Goal: Task Accomplishment & Management: Use online tool/utility

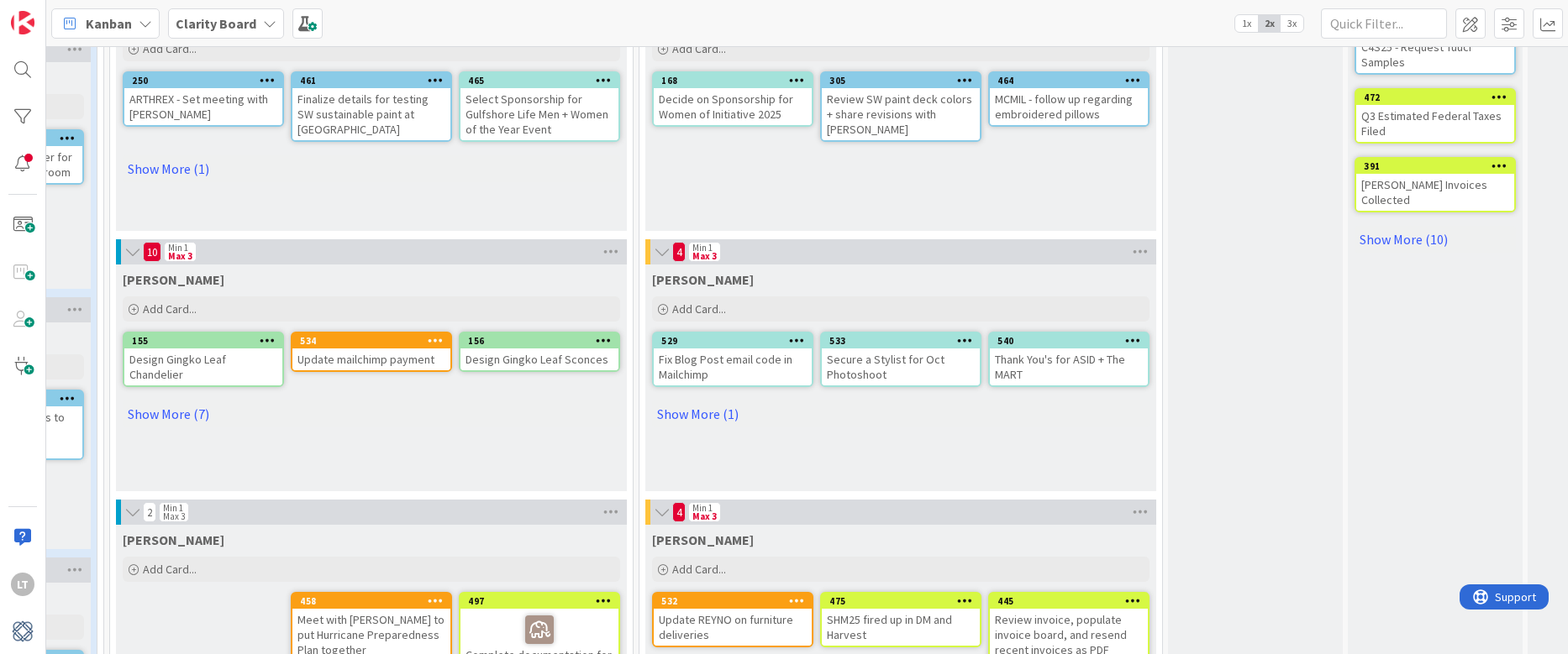
scroll to position [670, 821]
click at [711, 407] on link "Show More (1)" at bounding box center [901, 413] width 497 height 27
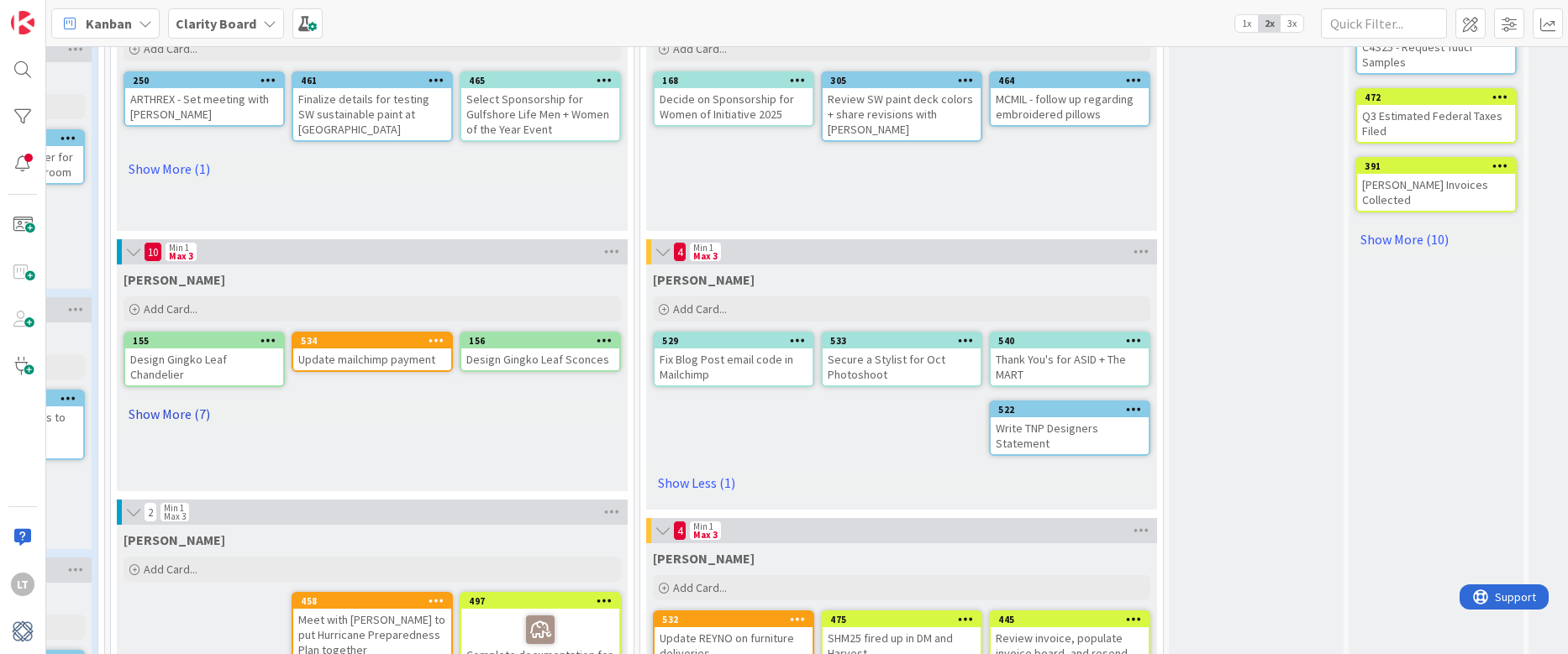
click at [165, 411] on link "Show More (7)" at bounding box center [372, 413] width 497 height 27
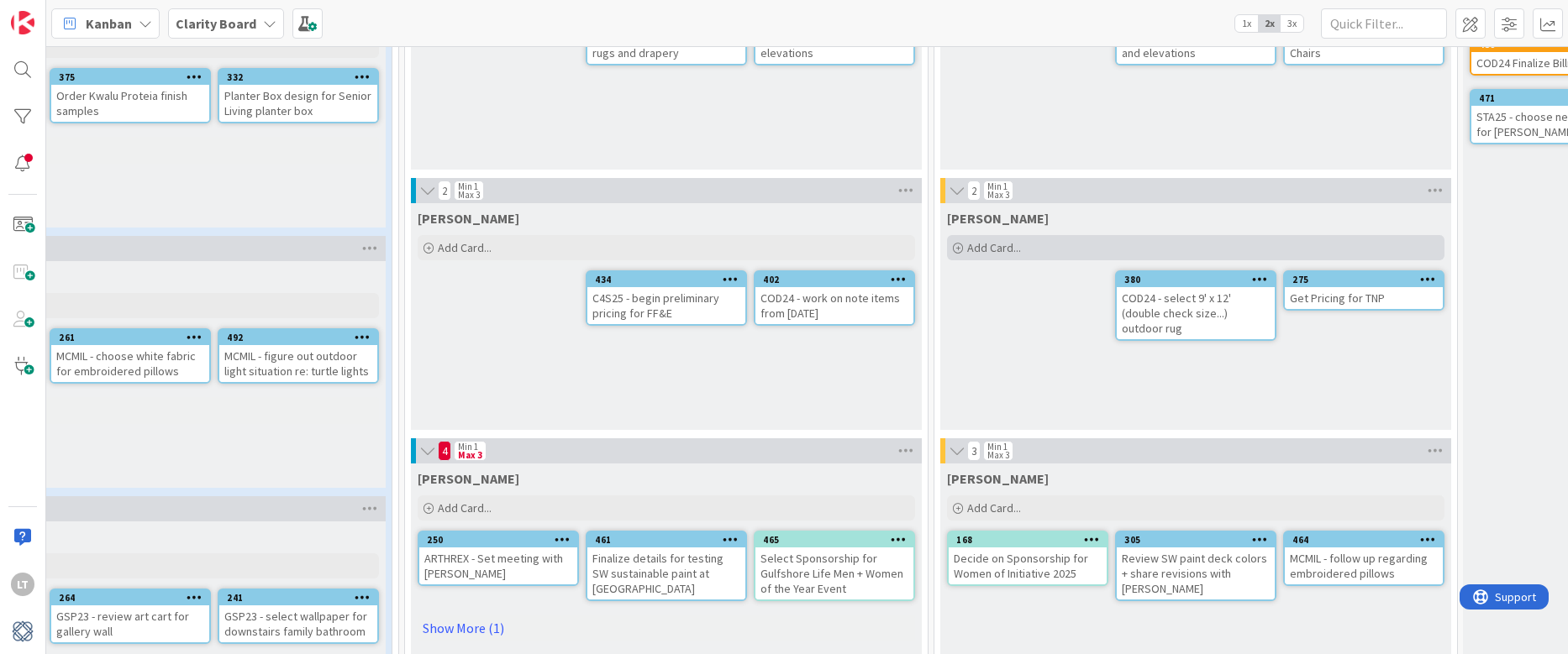
scroll to position [211, 528]
click at [1026, 251] on div "Add Card..." at bounding box center [1195, 248] width 497 height 25
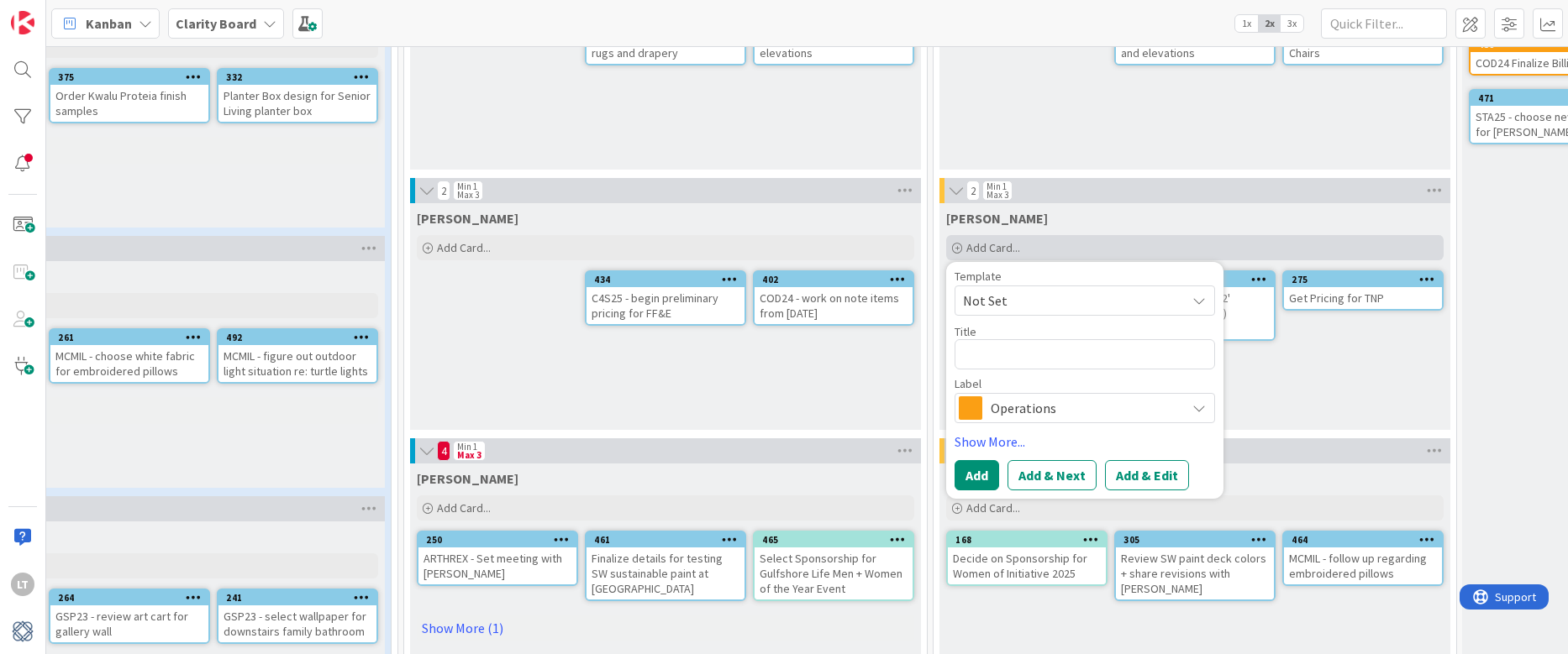
type textarea "x"
type textarea "R"
type textarea "x"
type textarea "RE"
type textarea "x"
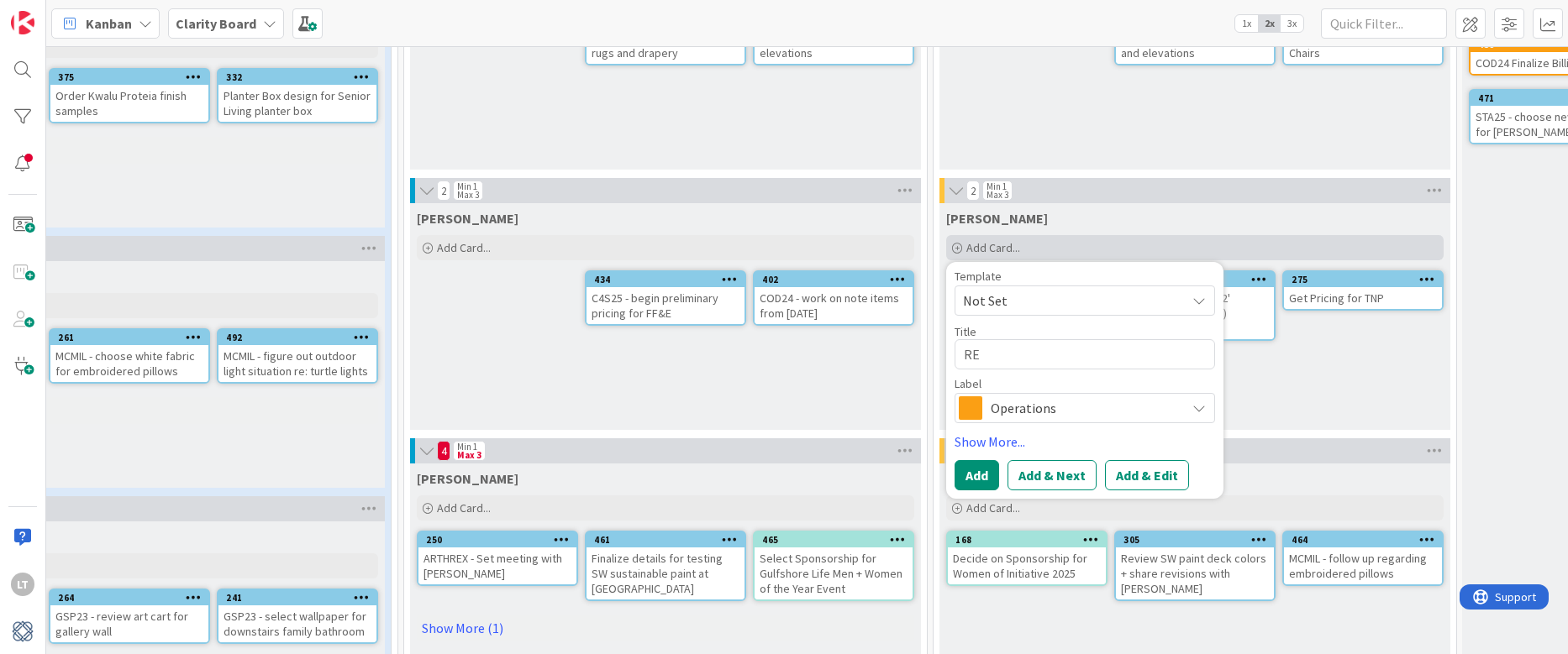
type textarea "REY"
type textarea "x"
type textarea "REYB"
type textarea "x"
type textarea "REYBO"
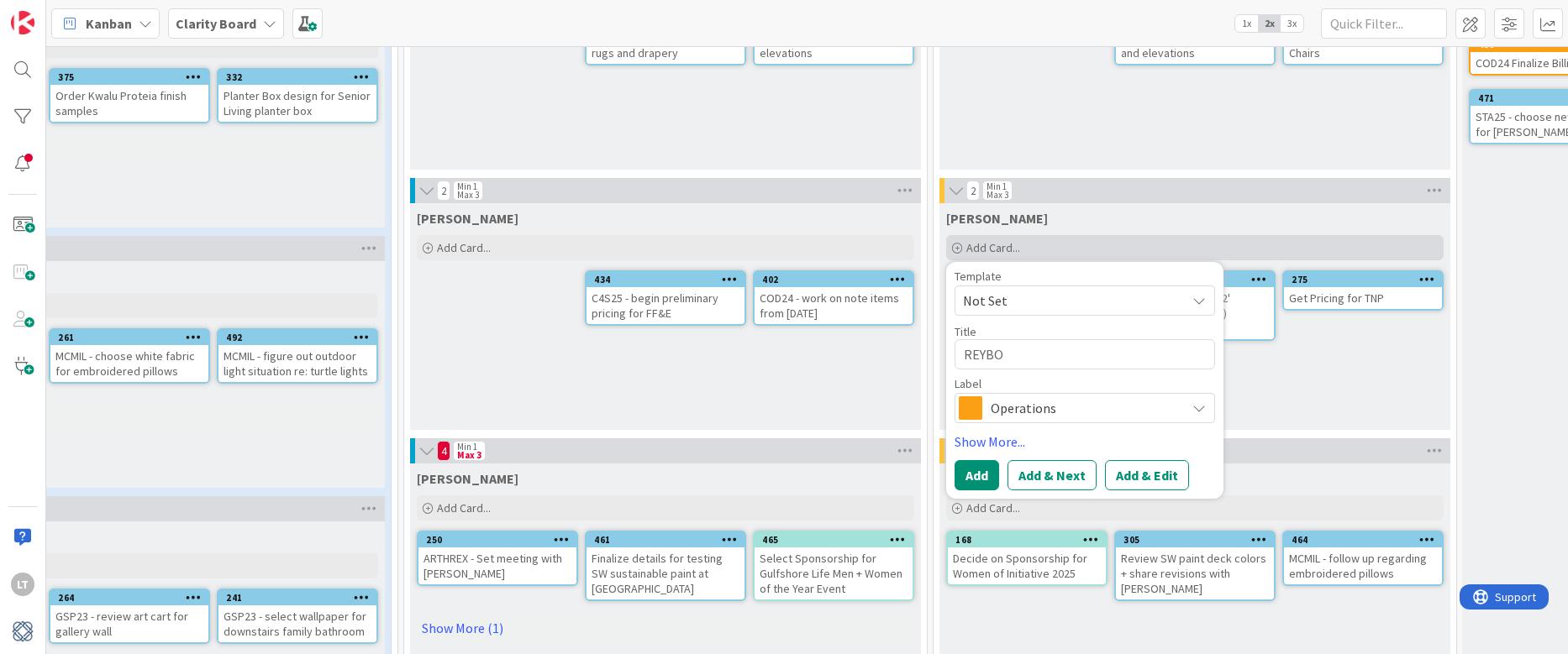
type textarea "x"
type textarea "REYB"
type textarea "x"
type textarea "REY"
type textarea "x"
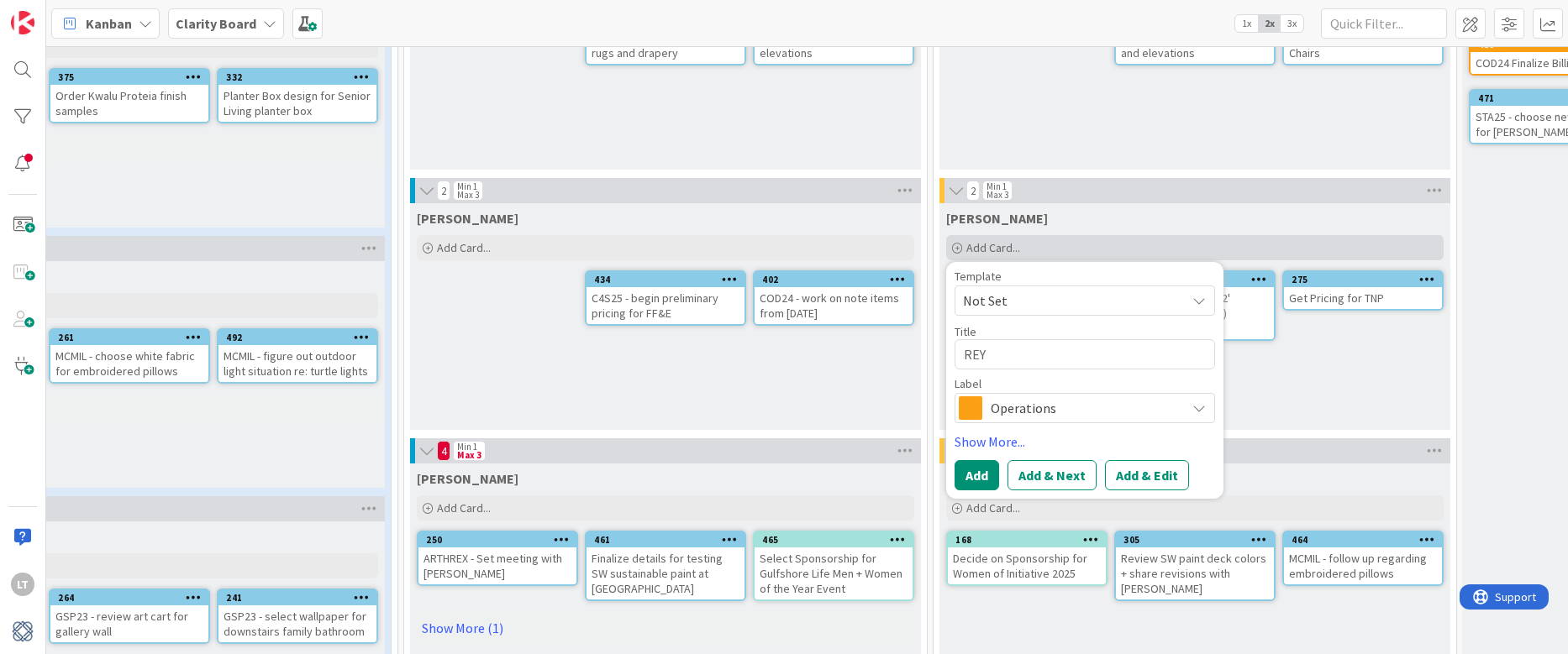
type textarea "REYN"
type textarea "x"
type textarea "REYNO"
type textarea "x"
type textarea "REYNO-"
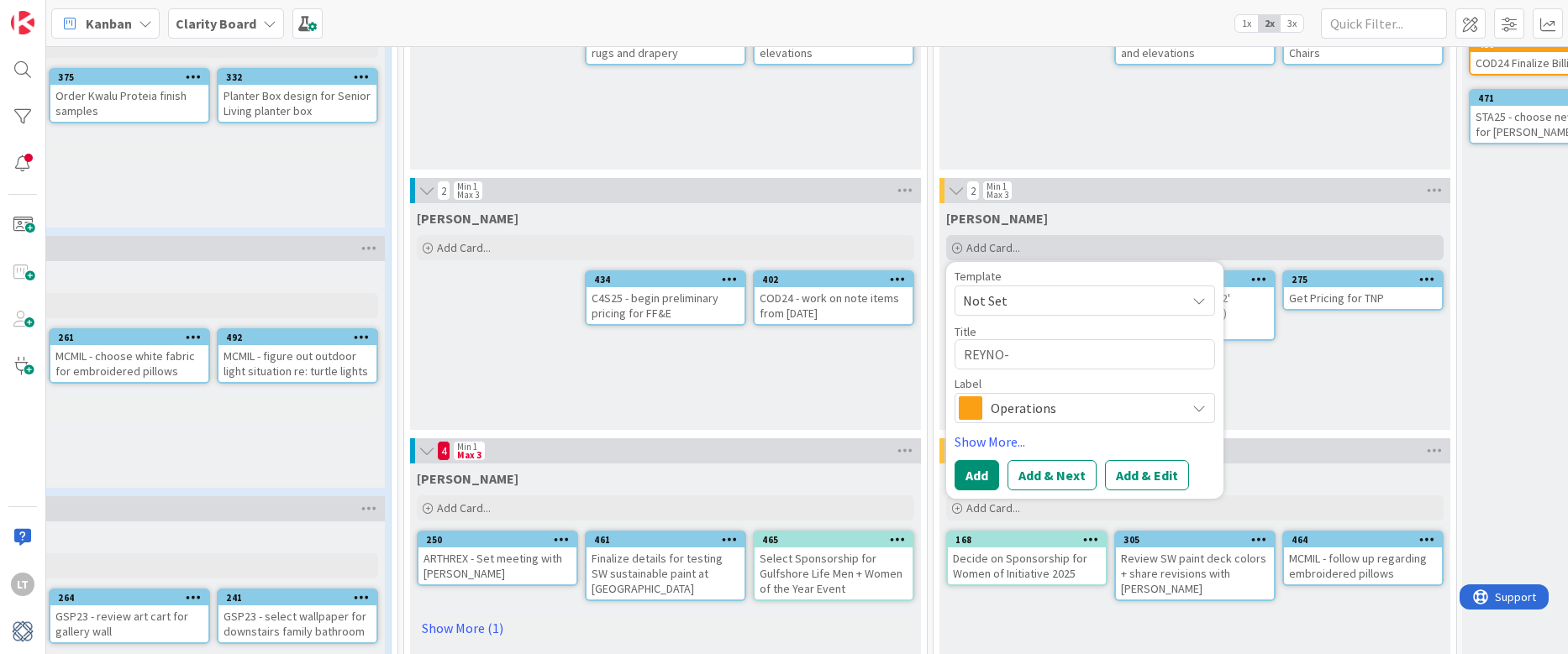
type textarea "x"
type textarea "REYNO-"
type textarea "x"
type textarea "REYNO- u"
type textarea "x"
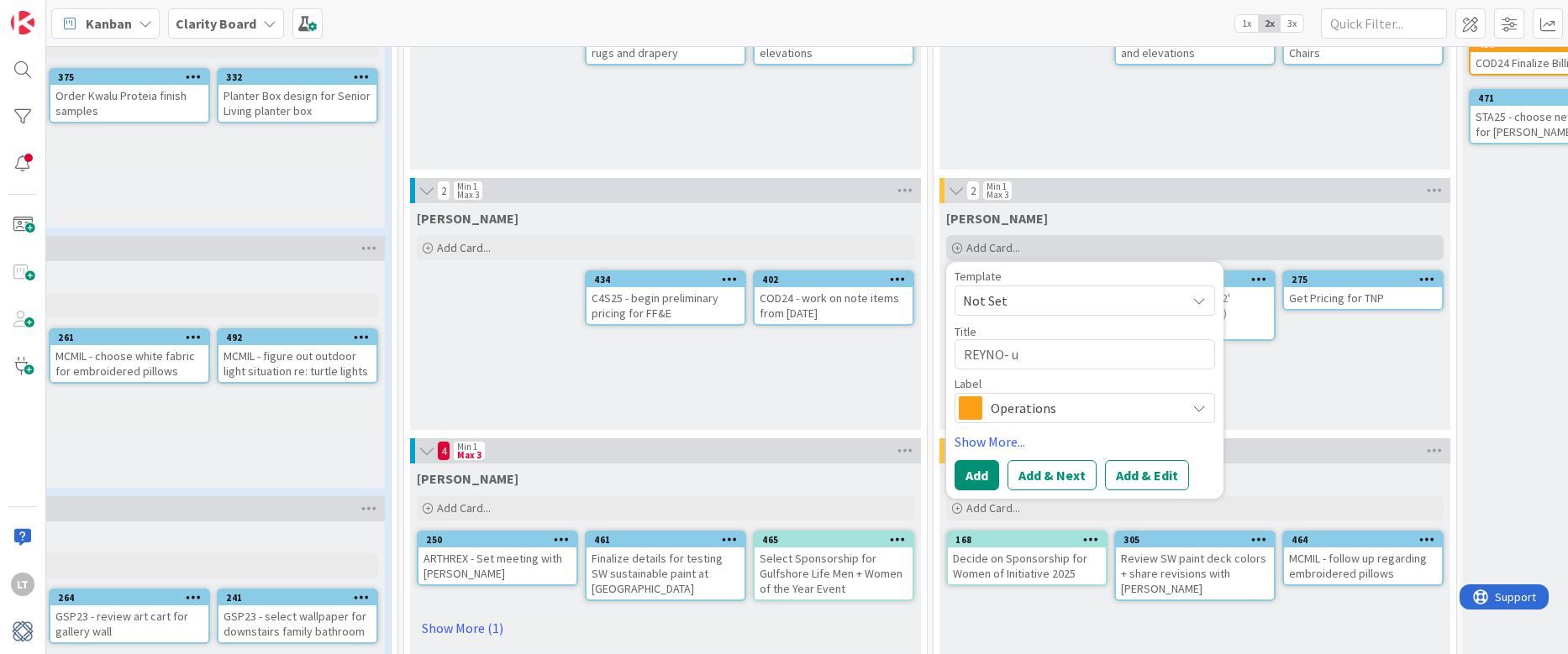
type textarea "REYNO- un"
type textarea "x"
type textarea "REYNO- uni"
type textarea "x"
type textarea "REYNO- univ"
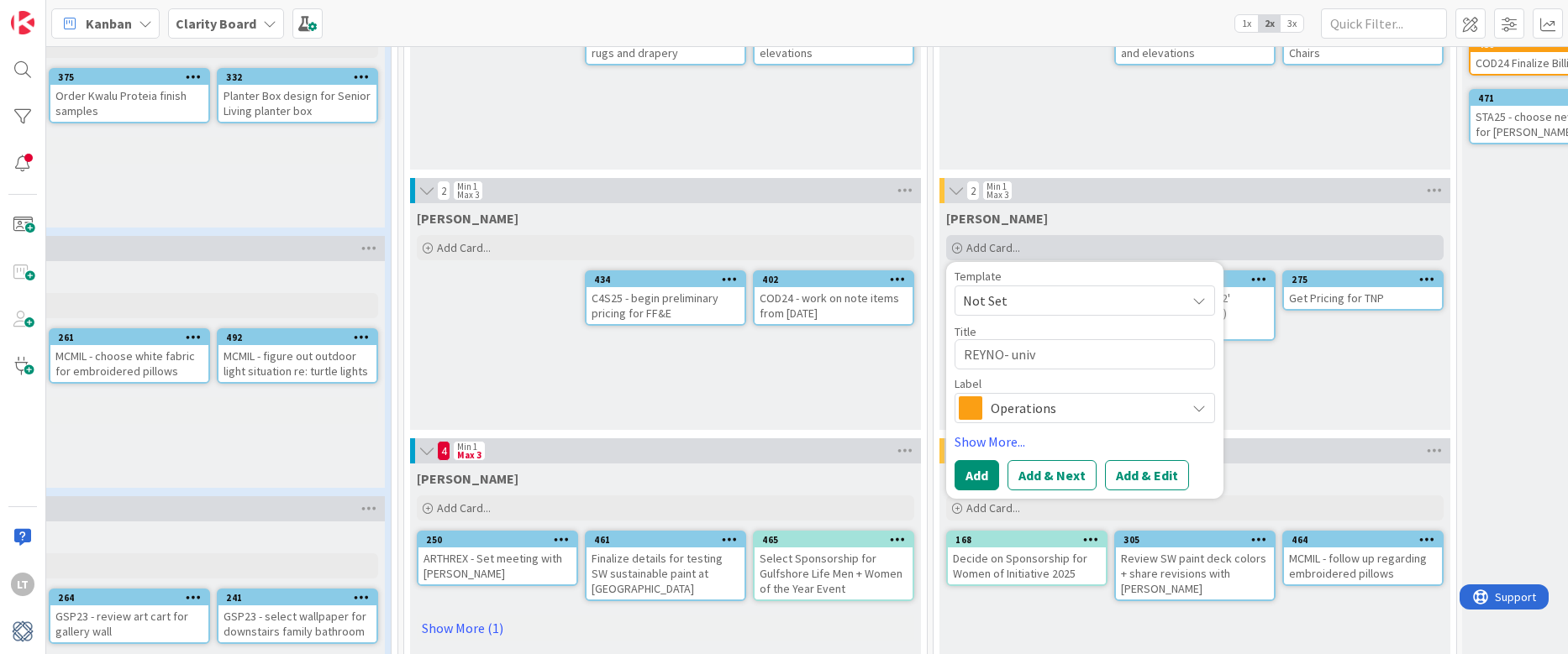
type textarea "x"
type textarea "REYNO- unive"
type textarea "x"
type textarea "REYNO- univer"
type textarea "x"
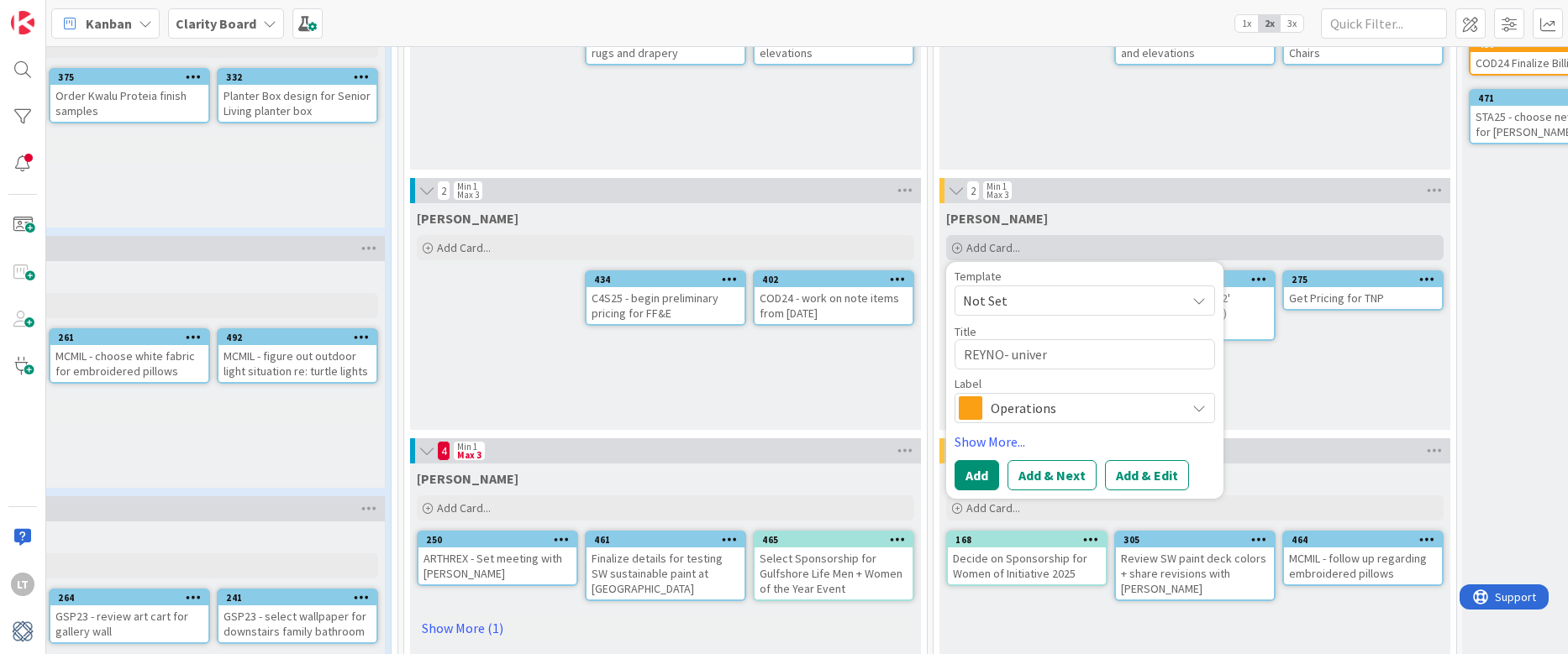
type textarea "REYNO- univers"
type textarea "x"
type textarea "REYNO- universt"
type textarea "x"
type textarea "REYNO- universta"
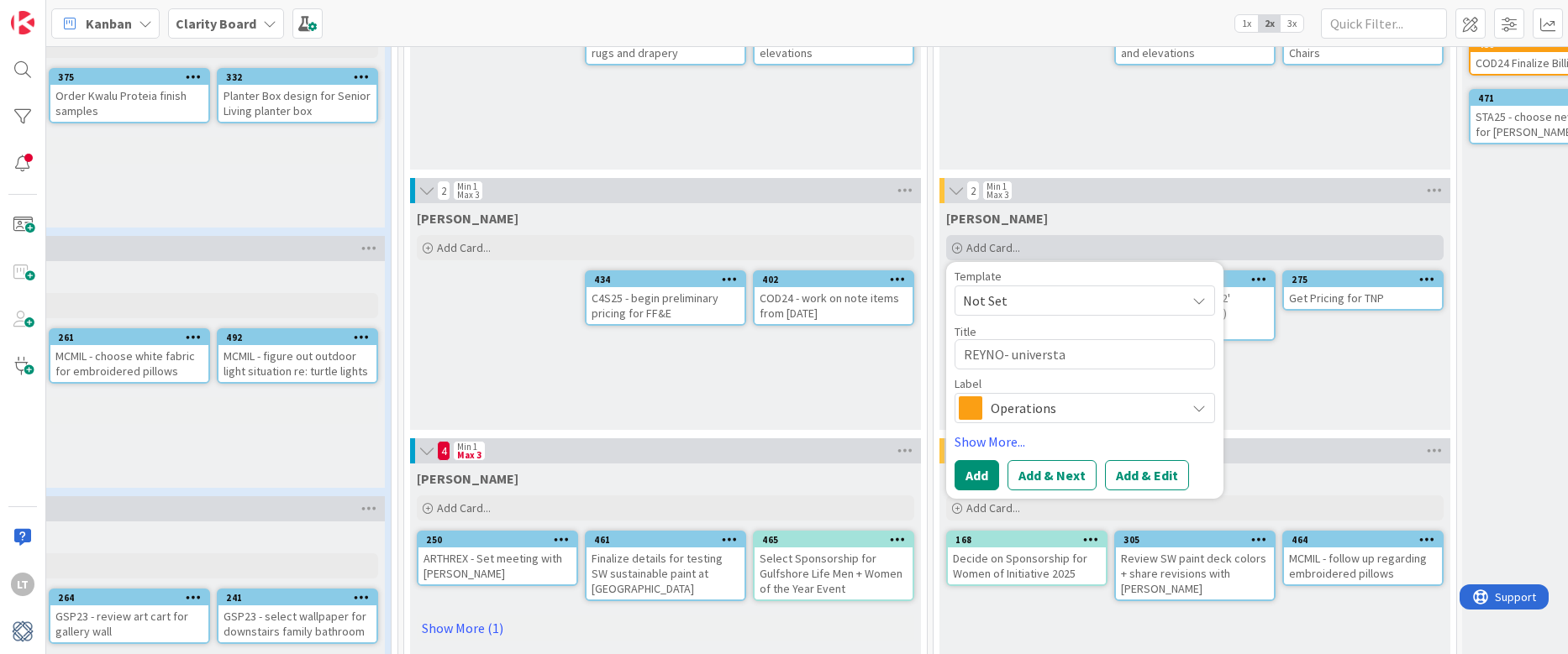
type textarea "x"
type textarea "REYNO- universtal"
type textarea "x"
type textarea "REYNO- universta"
type textarea "x"
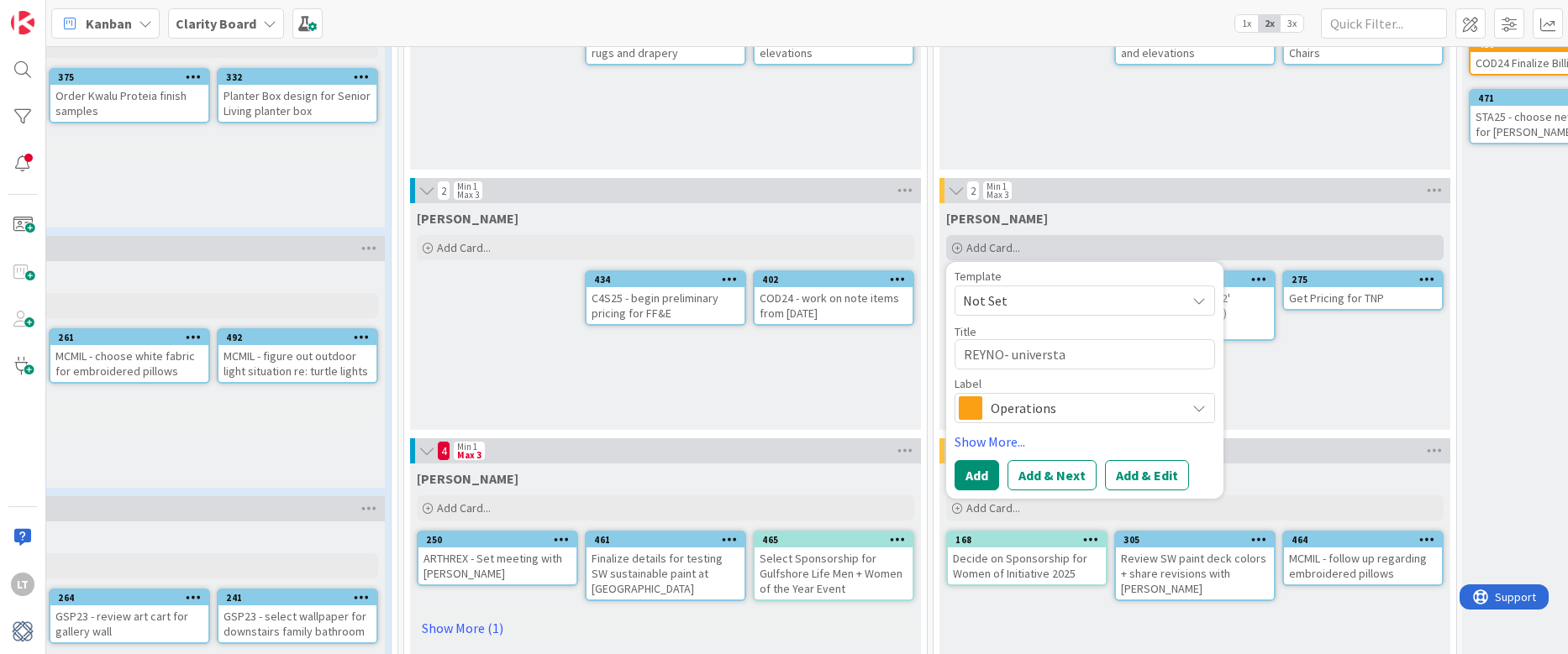
type textarea "REYNO- universt"
type textarea "x"
type textarea "REYNO- univers"
type textarea "x"
type textarea "REYNO- universa"
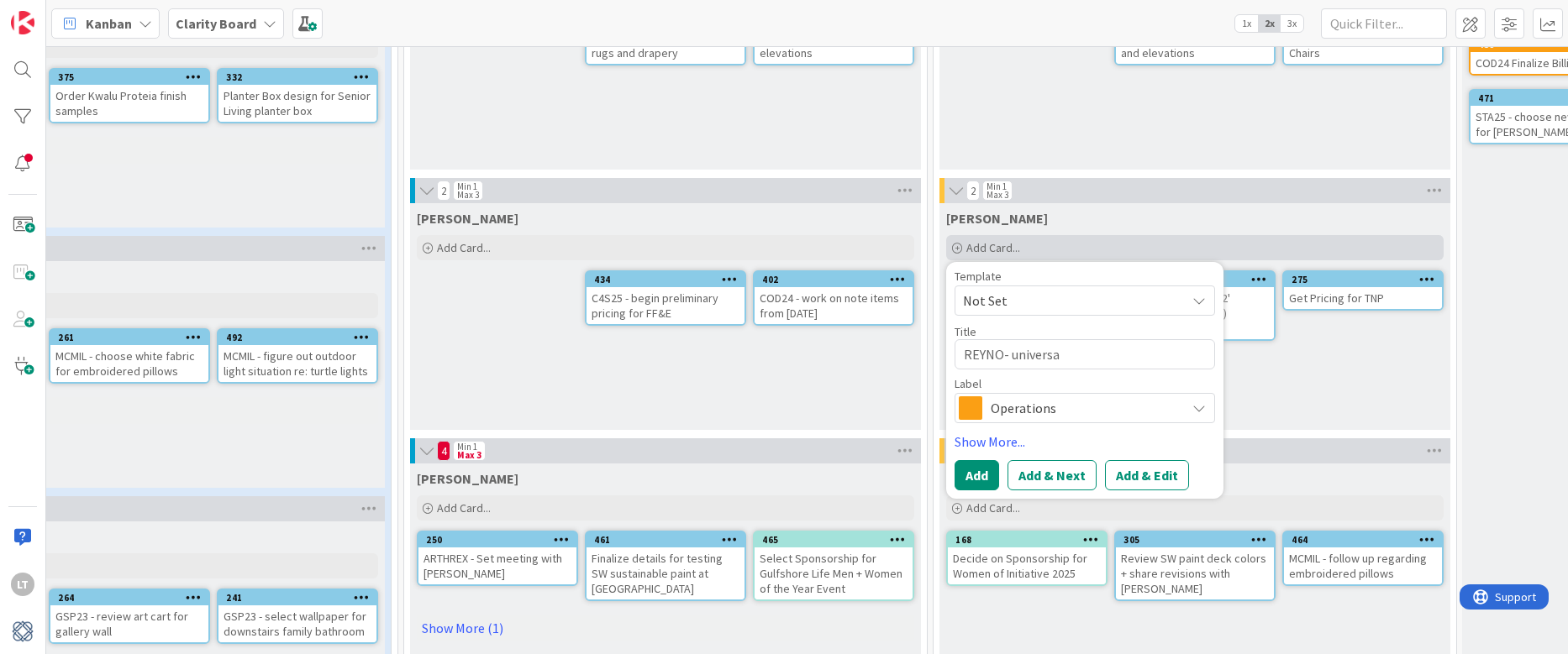
type textarea "x"
type textarea "REYNO- universal"
type textarea "x"
type textarea "REYNO- universal"
type textarea "x"
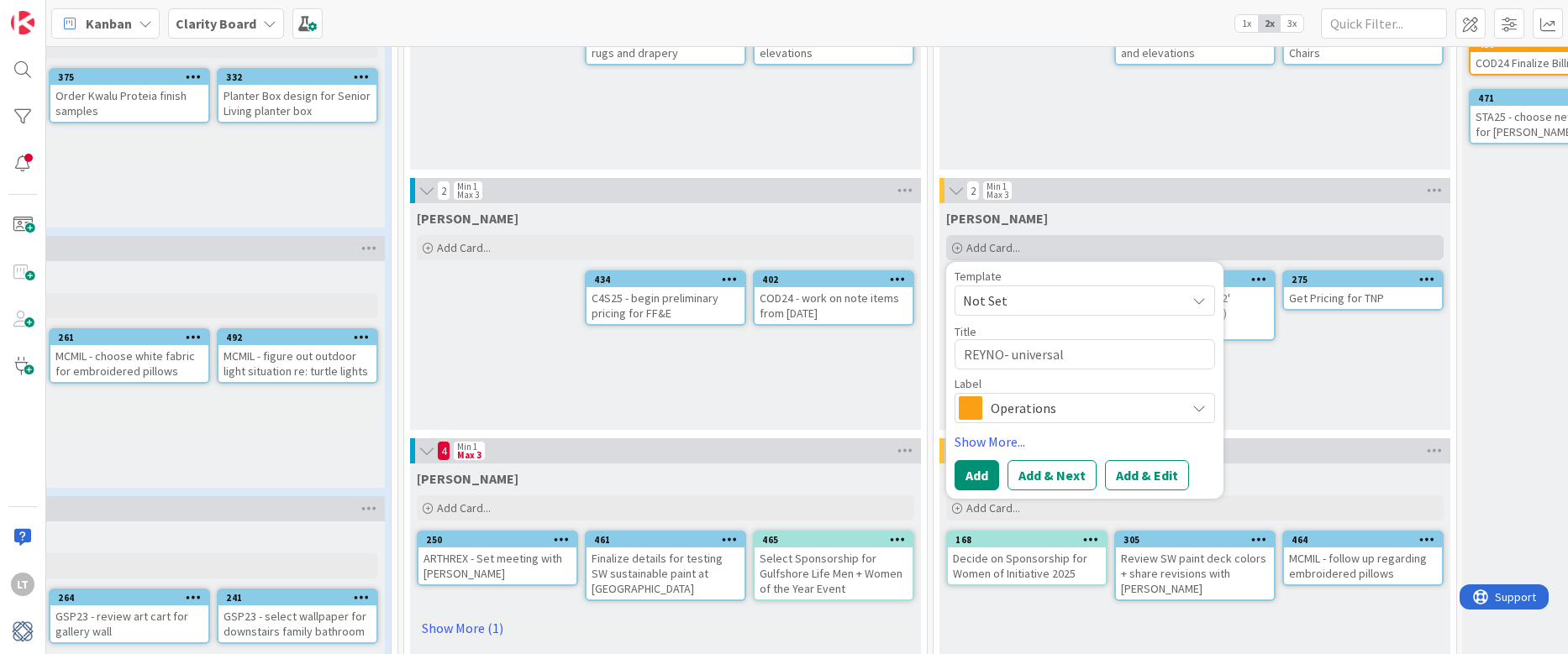
type textarea "REYNO- universal c"
type textarea "x"
type textarea "REYNO- universal ch"
type textarea "x"
type textarea "REYNO- universal che"
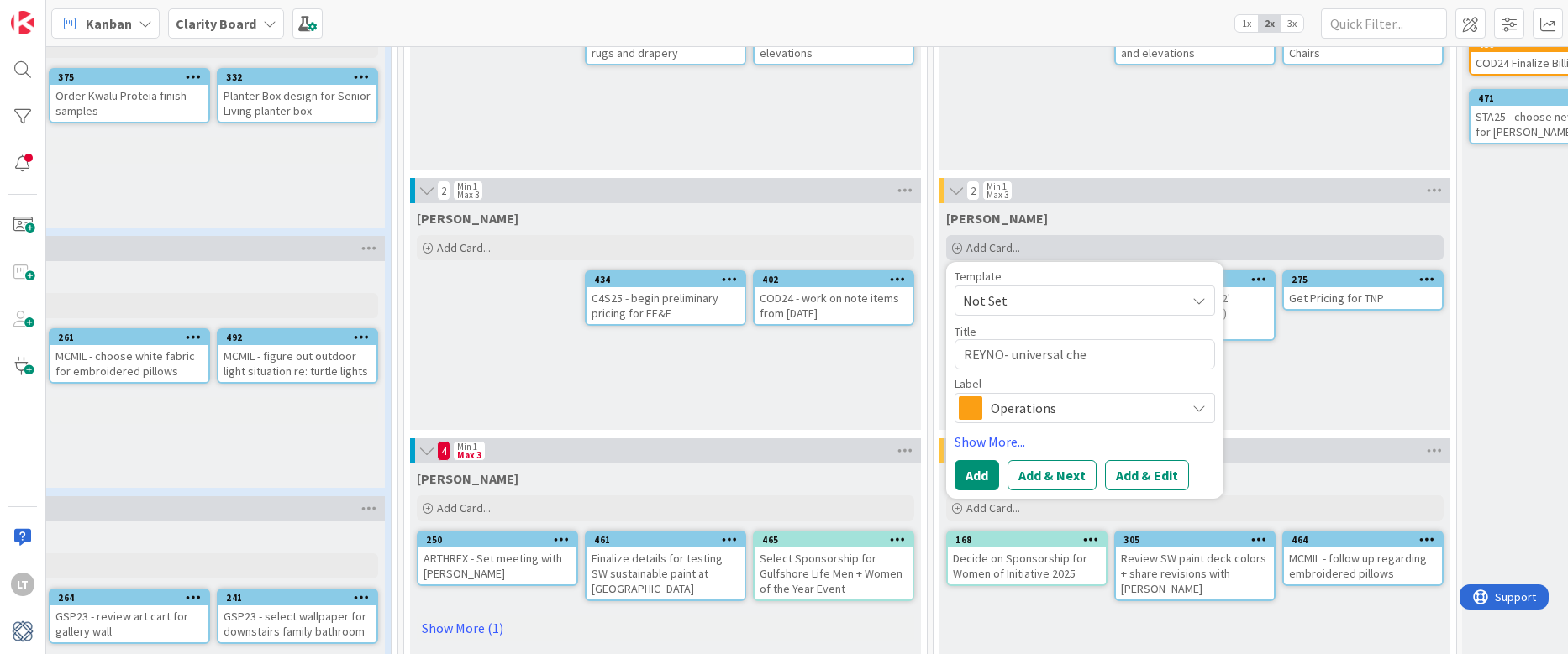
type textarea "x"
type textarea "REYNO- universal ches"
type textarea "x"
type textarea "REYNO- universal chest"
type textarea "x"
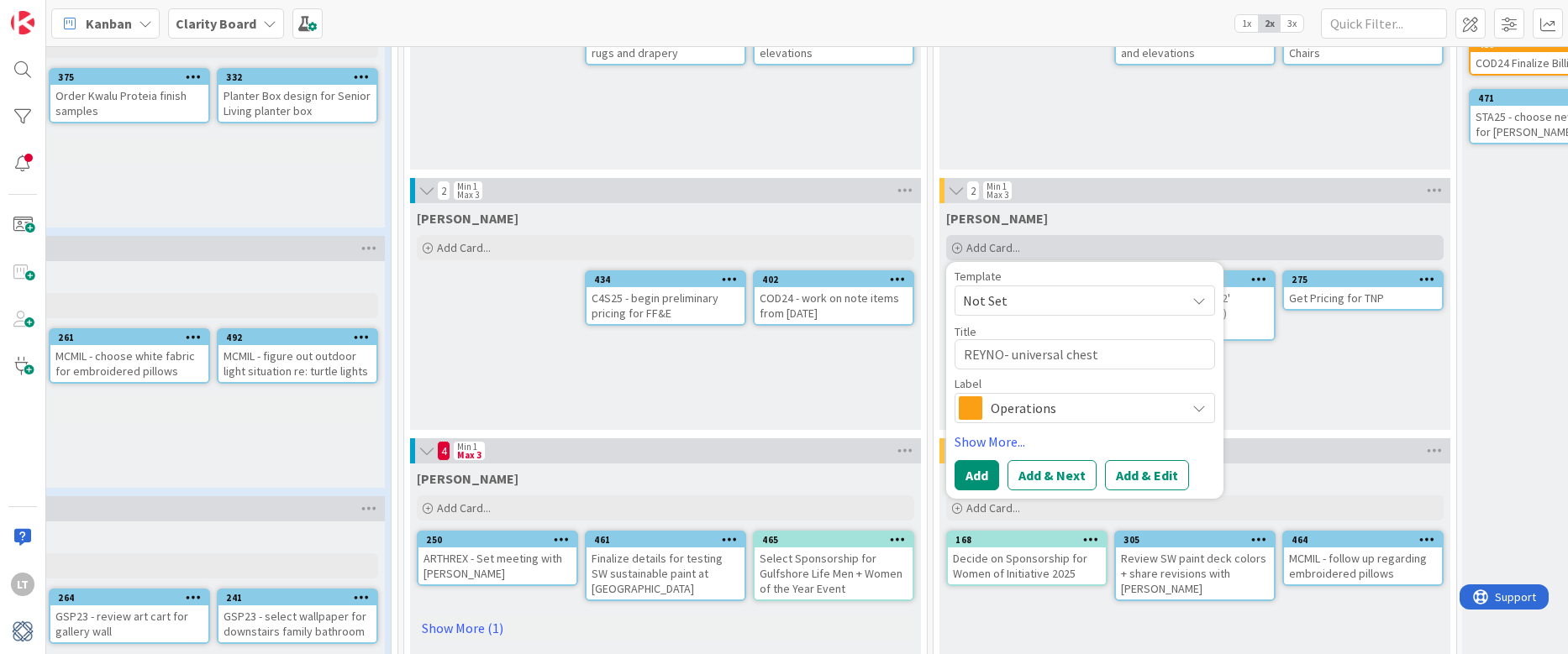
type textarea "REYNO- universal chest"
type textarea "x"
type textarea "REYNO- universal chest d"
type textarea "x"
type textarea "REYNO- universal chest da"
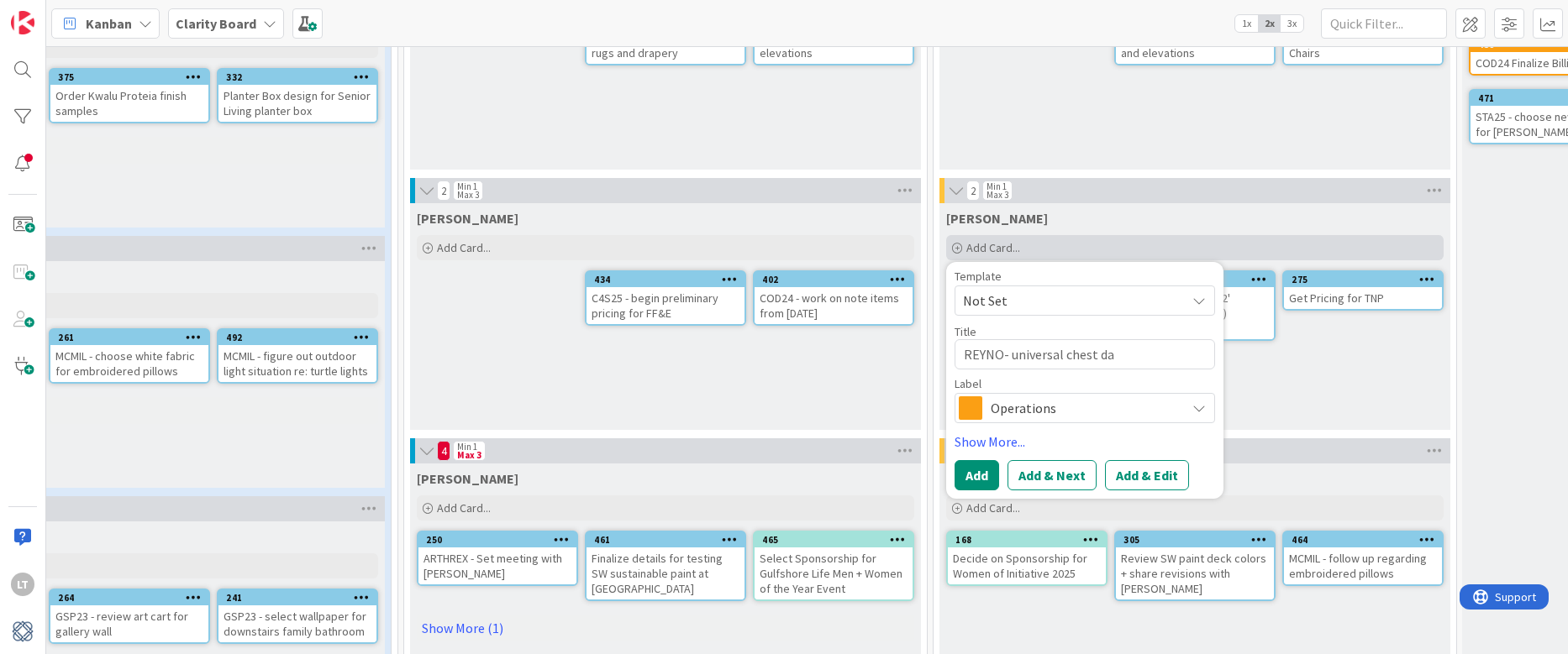
type textarea "x"
type textarea "REYNO- universal chest dam"
type textarea "x"
type textarea "REYNO- universal chest dama"
type textarea "x"
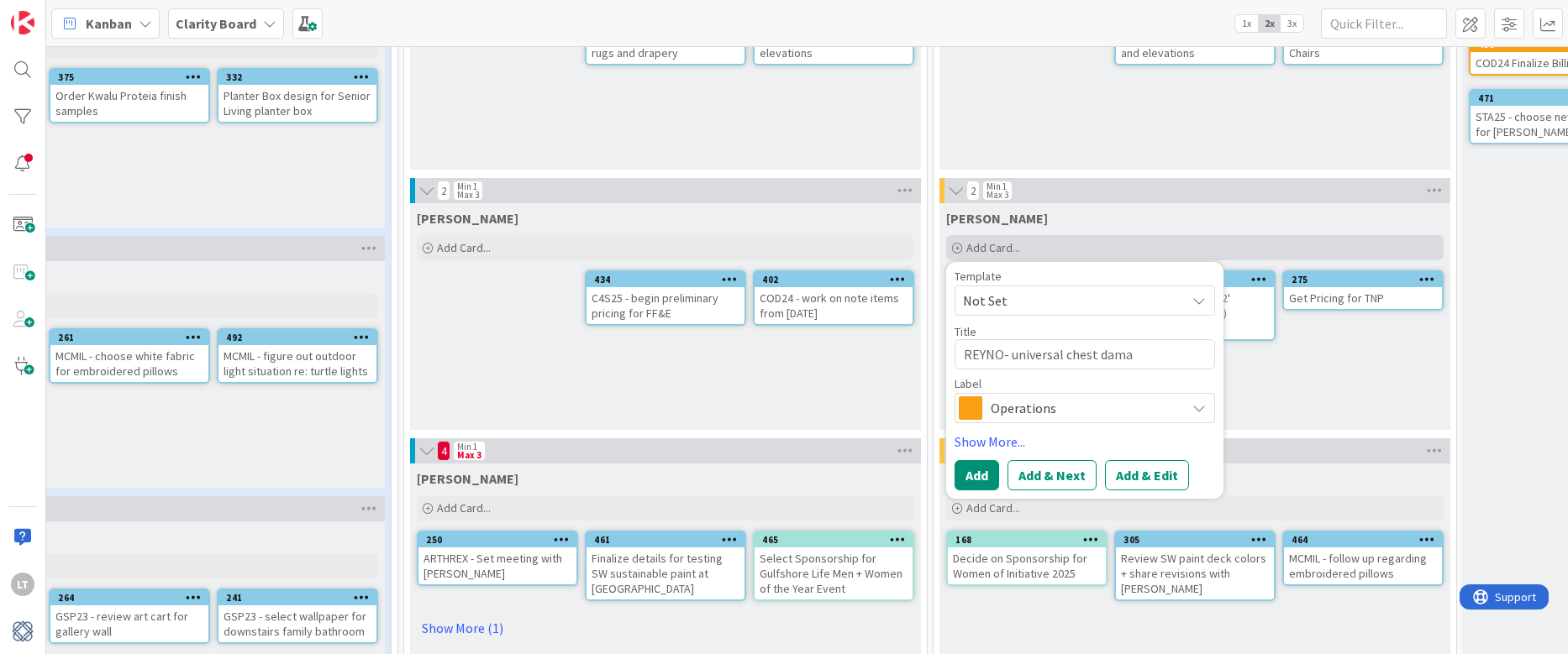
type textarea "REYNO- universal chest damag"
type textarea "x"
type textarea "REYNO- universal chest damage"
type textarea "x"
type textarea "REYNO- universal chest damaged"
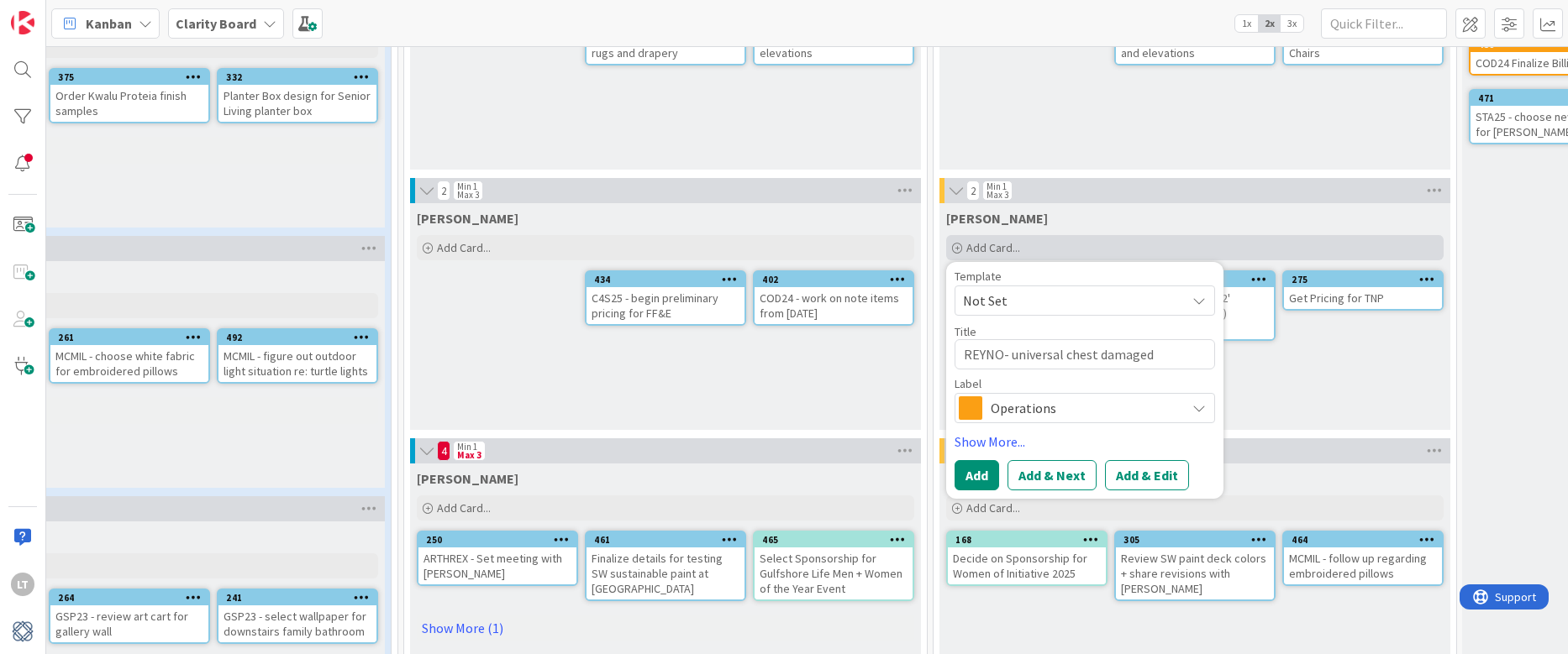
type textarea "x"
type textarea "REYNO- universal chest damaged"
type textarea "x"
type textarea "REYNO- universal chest damaged A"
type textarea "x"
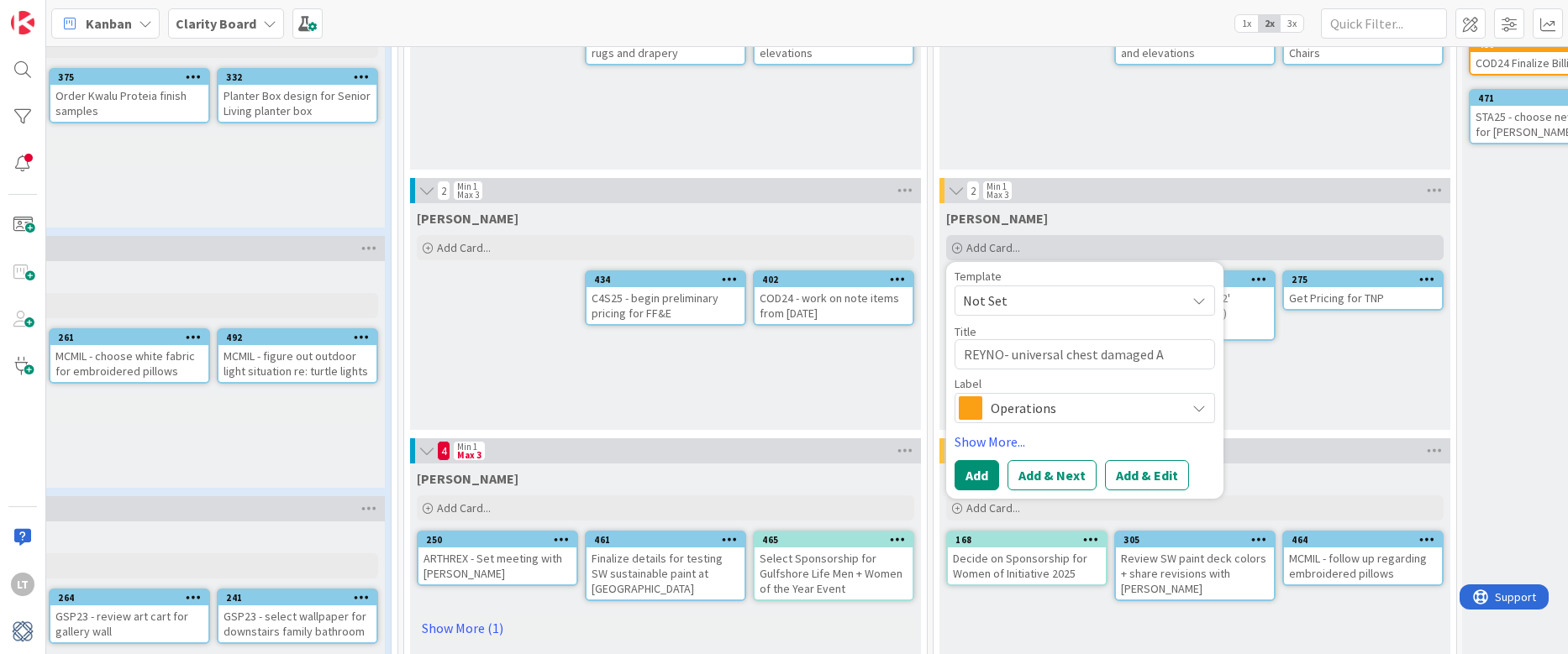
type textarea "REYNO- universal chest damaged AF"
type textarea "x"
type textarea "REYNO- universal chest damaged AFA"
type textarea "x"
type textarea "REYNO- universal chest damaged AFA="
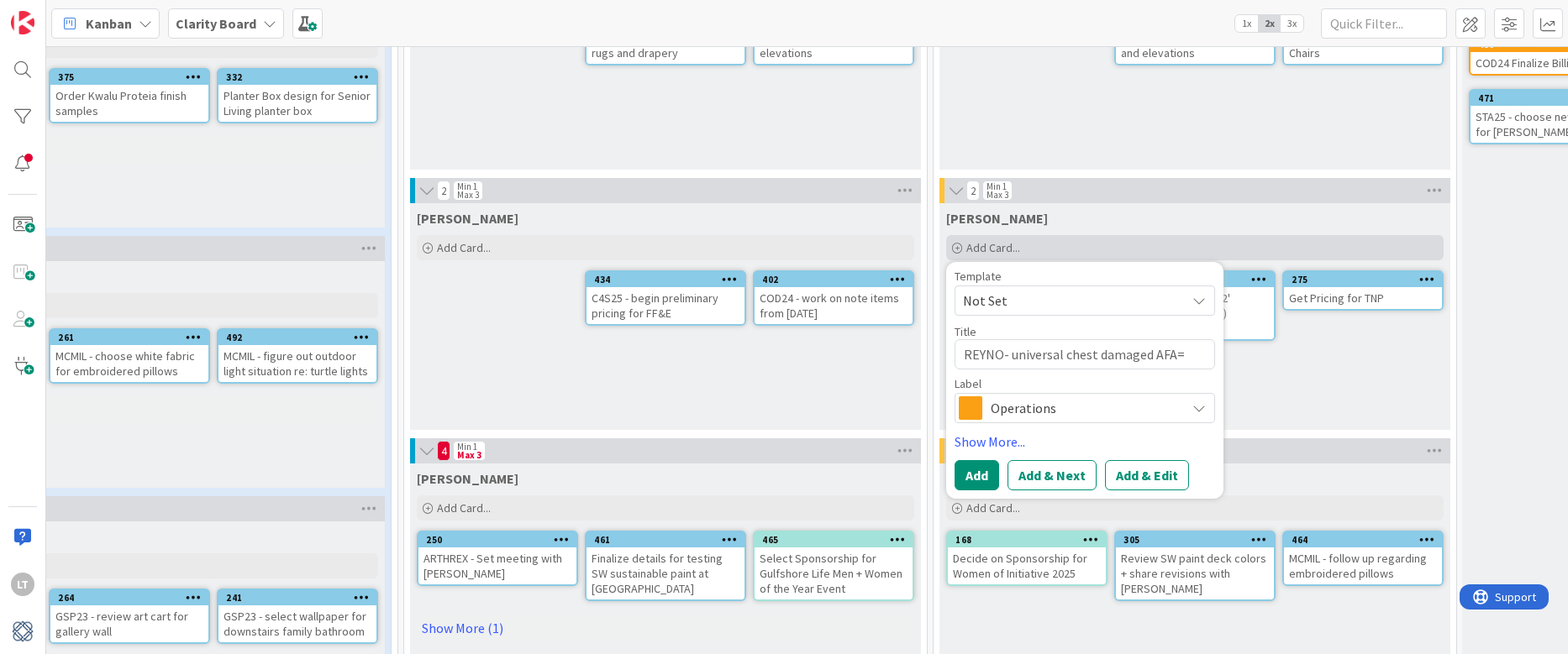
type textarea "x"
type textarea "REYNO- universal chest damaged AFA"
type textarea "x"
type textarea "REYNO- universal chest damaged AF"
type textarea "x"
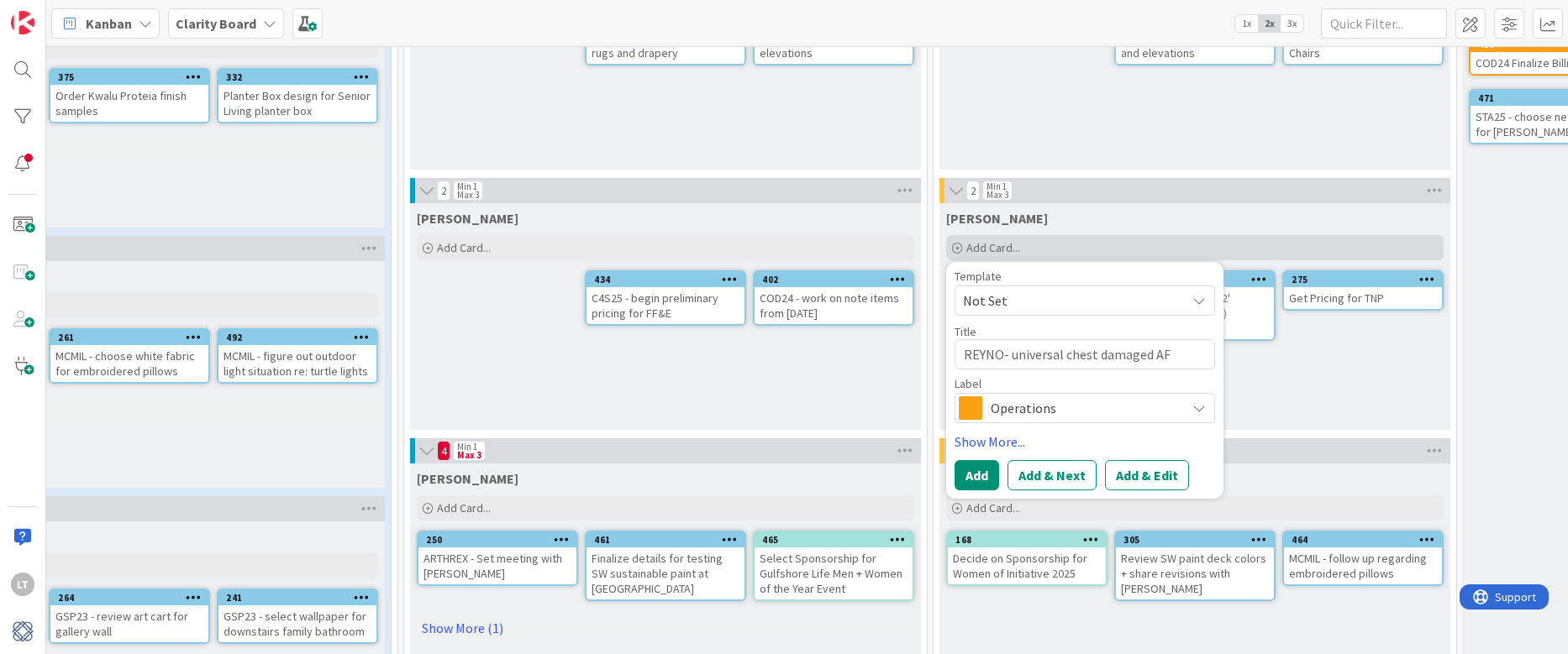
type textarea "REYNO- universal chest damaged A"
type textarea "x"
type textarea "REYNO- universal chest damaged AG"
type textarea "x"
type textarea "REYNO- universal chest damaged AGA"
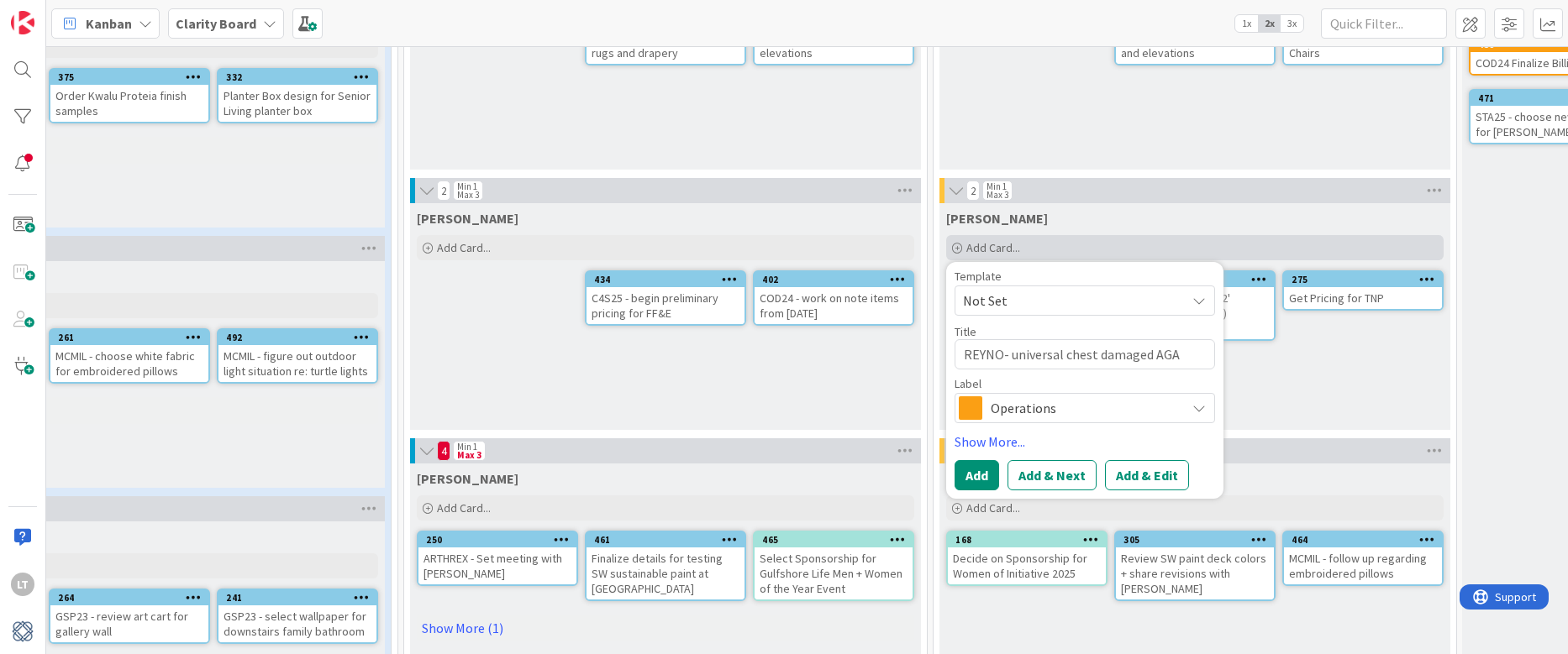
type textarea "x"
type textarea "REYNO- universal chest damaged AGAI"
type textarea "x"
type textarea "REYNO- universal chest damaged AGAIN"
type textarea "x"
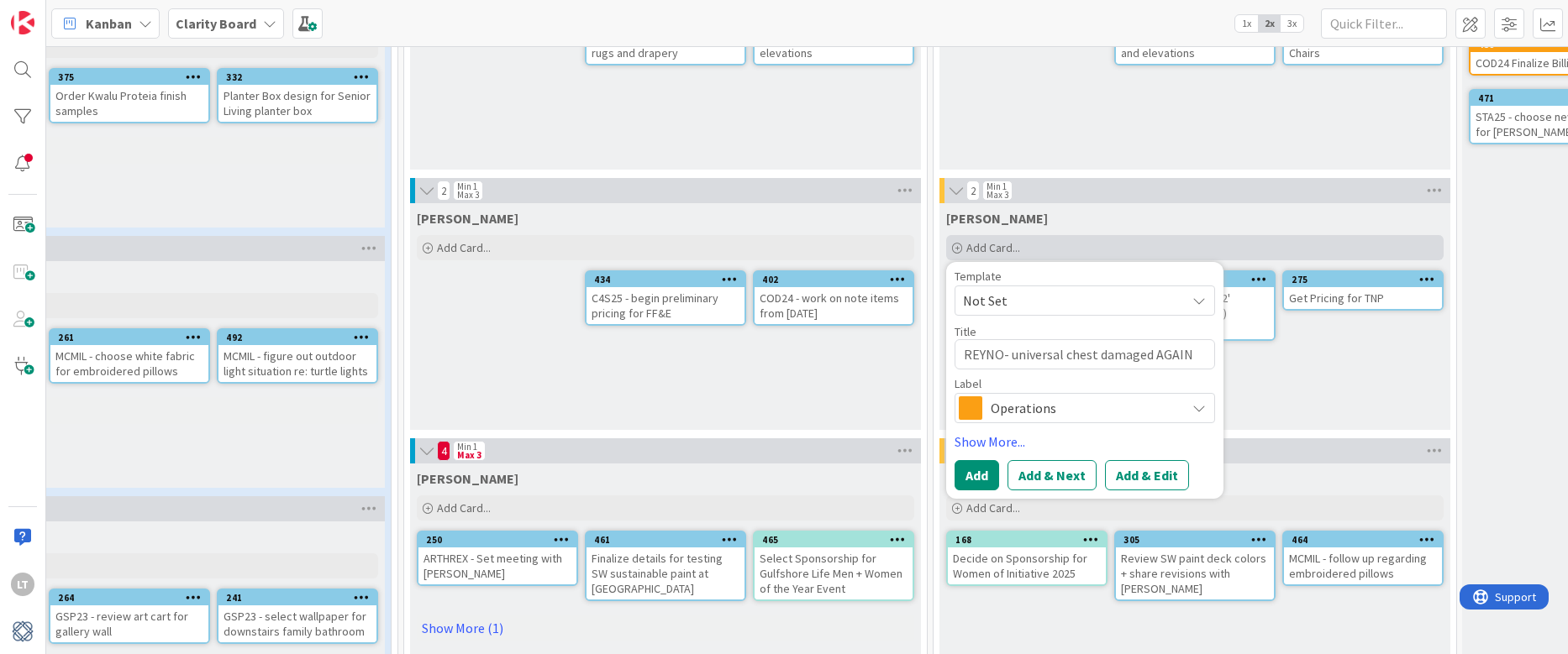
type textarea "REYNO- universal chest damaged AGAIN."
type textarea "x"
type textarea "REYNO- universal chest damaged AGAIN.."
type textarea "x"
type textarea "REYNO- universal chest damaged AGAIN..."
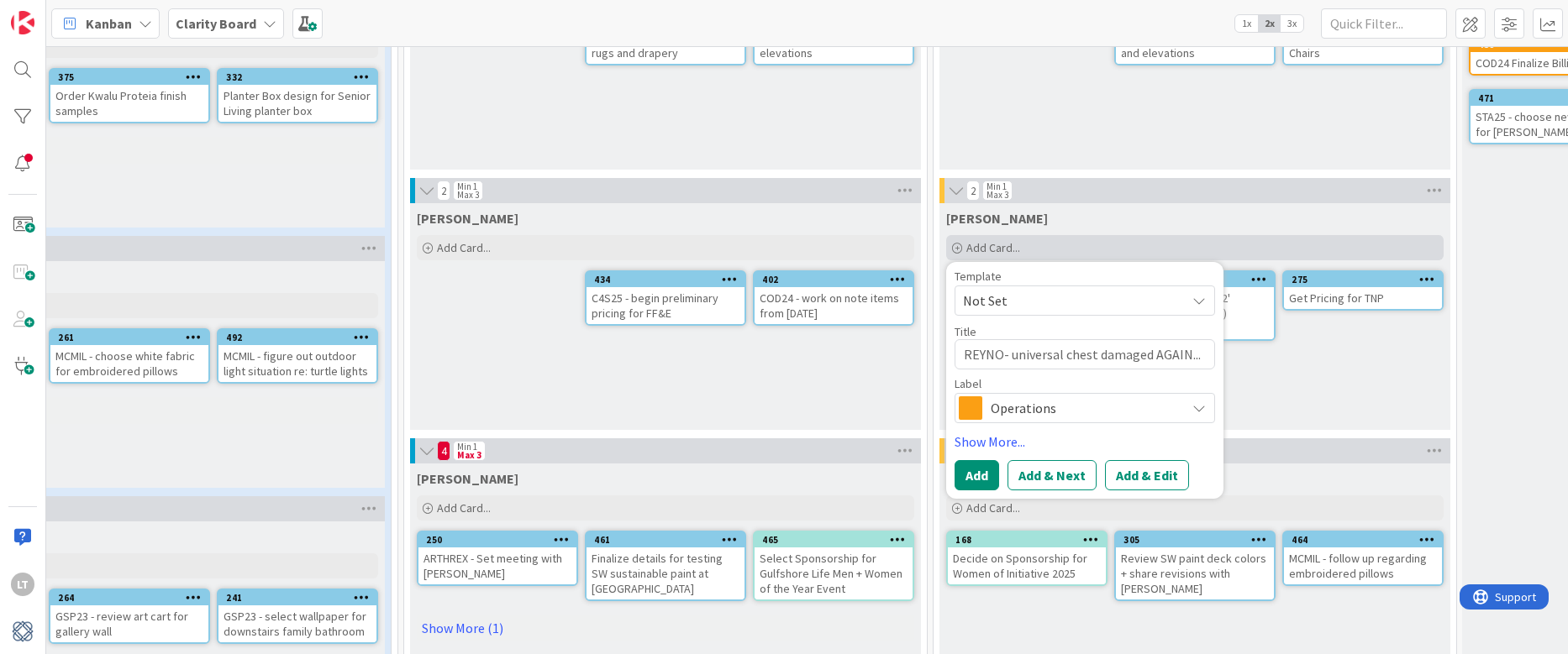
type textarea "x"
type textarea "REYNO- universal chest damaged AGAIN...."
type textarea "x"
type textarea "REYNO- universal chest damaged AGAIN....r"
type textarea "x"
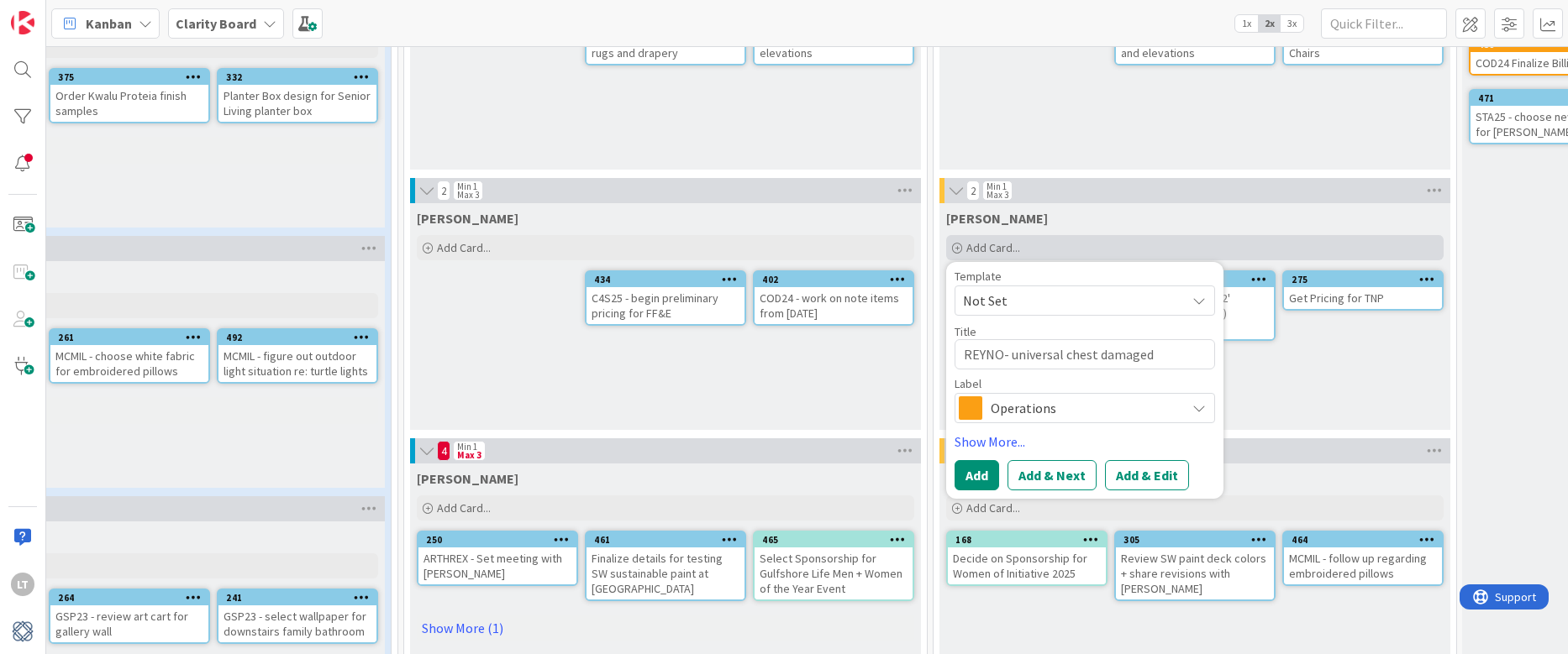
type textarea "REYNO- universal chest damaged AGAIN....re"
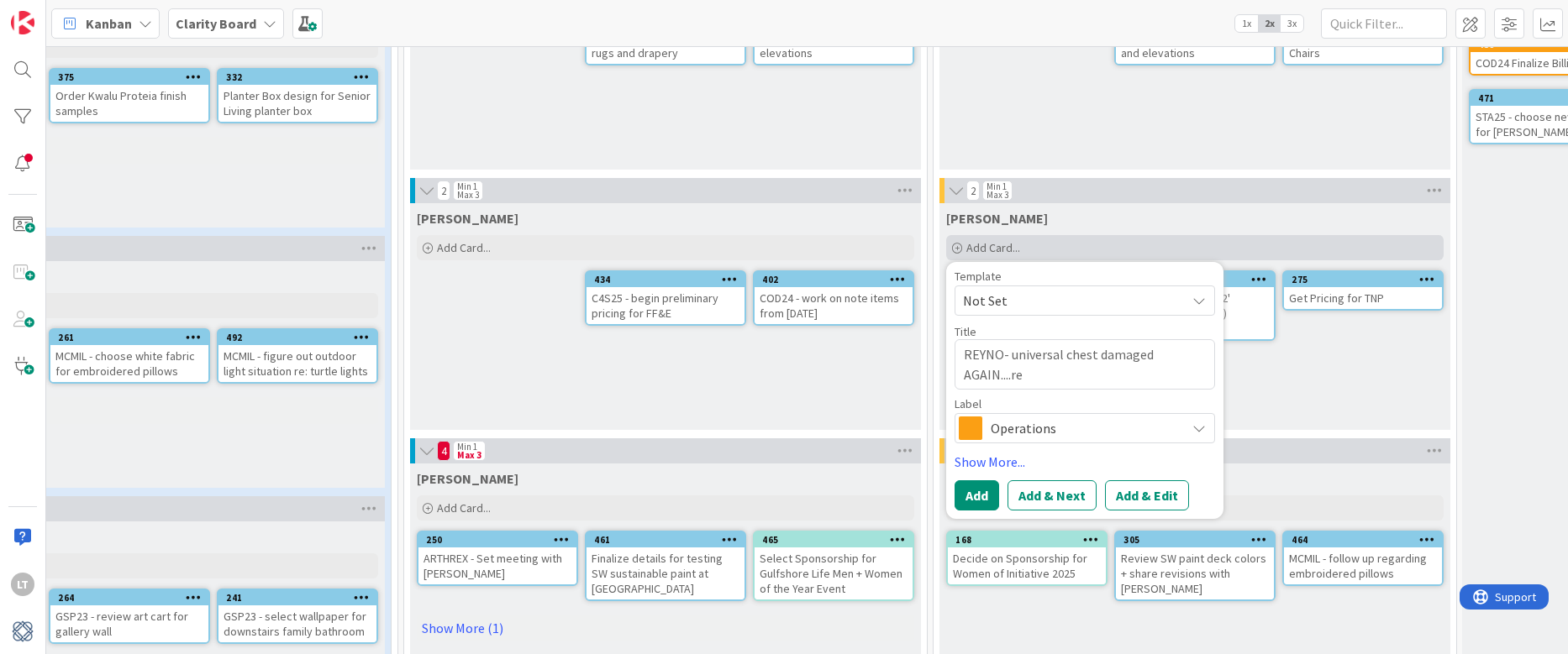
type textarea "x"
type textarea "REYNO- universal chest damaged AGAIN....ret"
type textarea "x"
type textarea "REYNO- universal chest damaged AGAIN....retu"
type textarea "x"
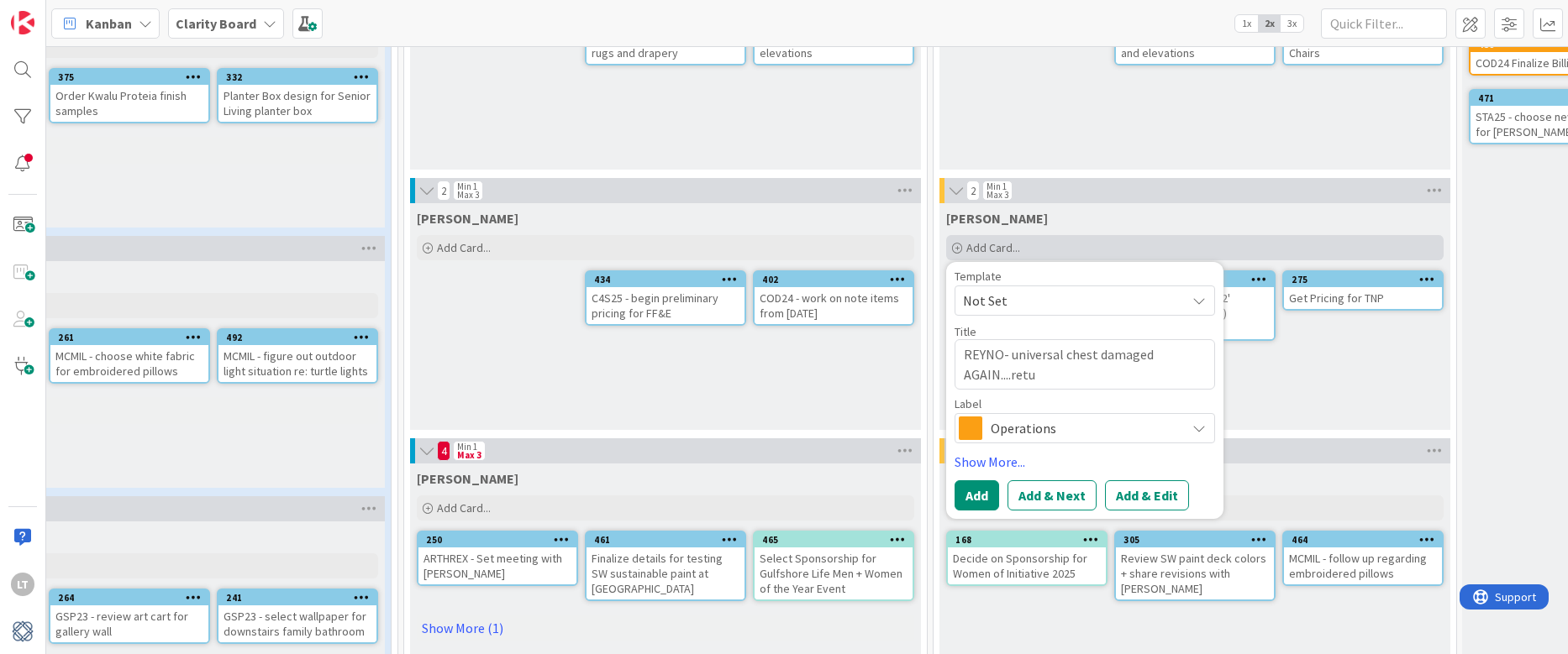
type textarea "REYNO- universal chest damaged AGAIN....retur"
type textarea "x"
type textarea "REYNO- universal chest damaged AGAIN....return"
type textarea "x"
type textarea "REYNO- universal chest damaged AGAIN....returno"
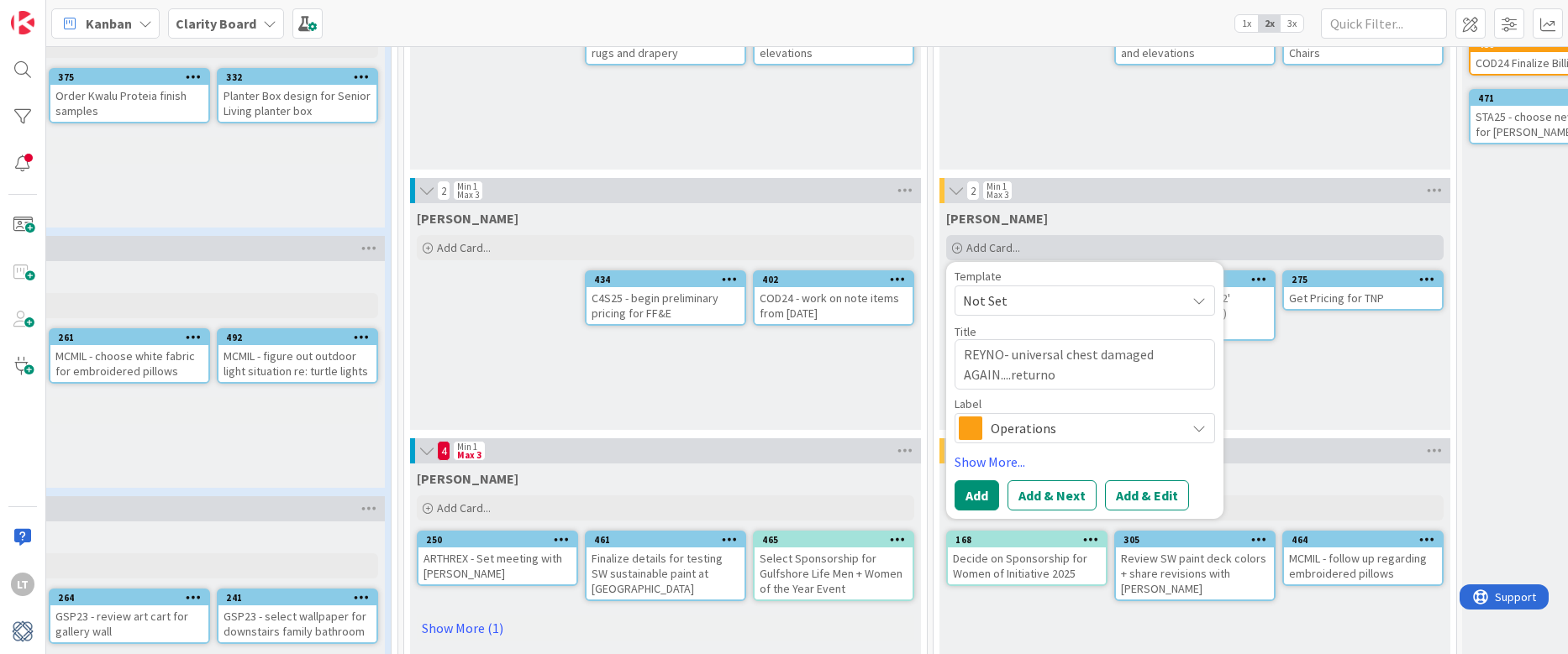
type textarea "x"
type textarea "REYNO- universal chest damaged AGAIN....returno"
type textarea "x"
type textarea "REYNO- universal chest damaged AGAIN....returno r"
type textarea "x"
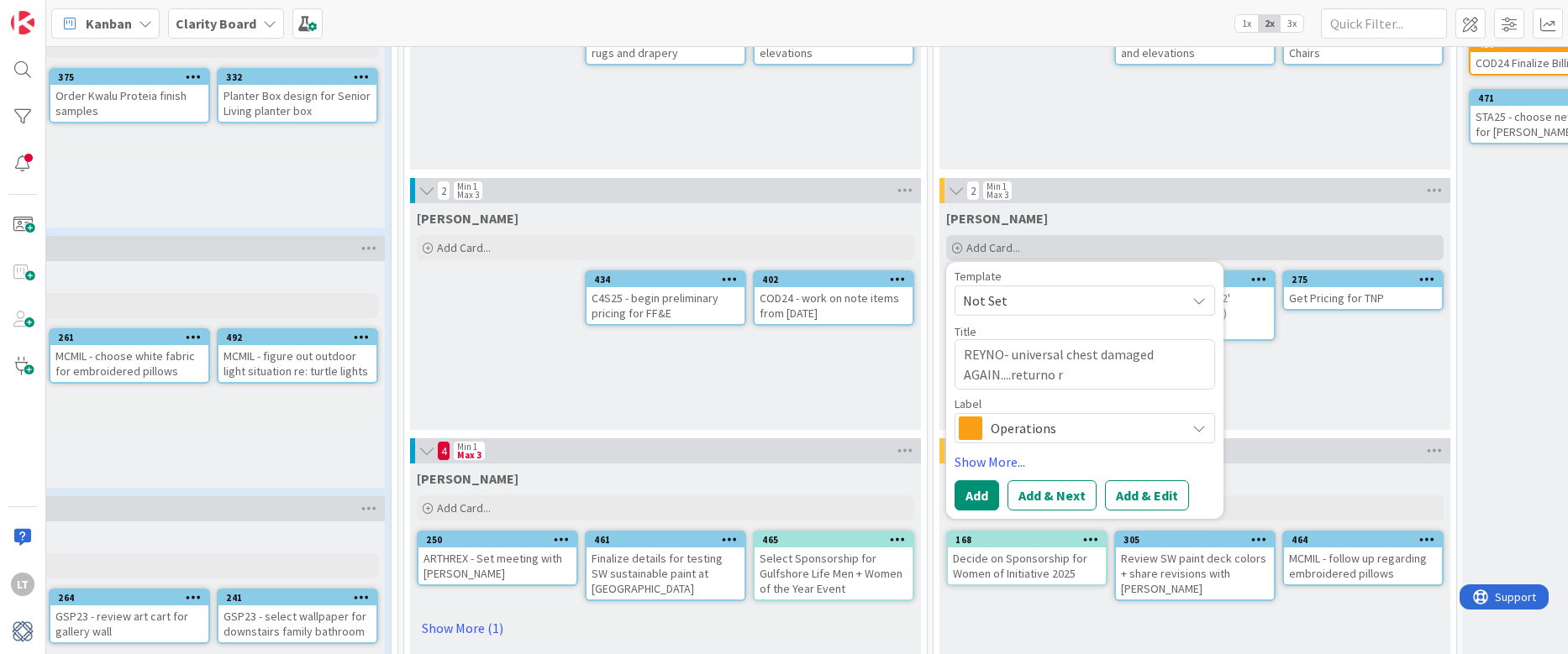
type textarea "REYNO- universal chest damaged AGAIN....returno"
type textarea "x"
type textarea "REYNO- universal chest damaged AGAIN....returno"
type textarea "x"
type textarea "REYNO- universal chest damaged AGAIN....return"
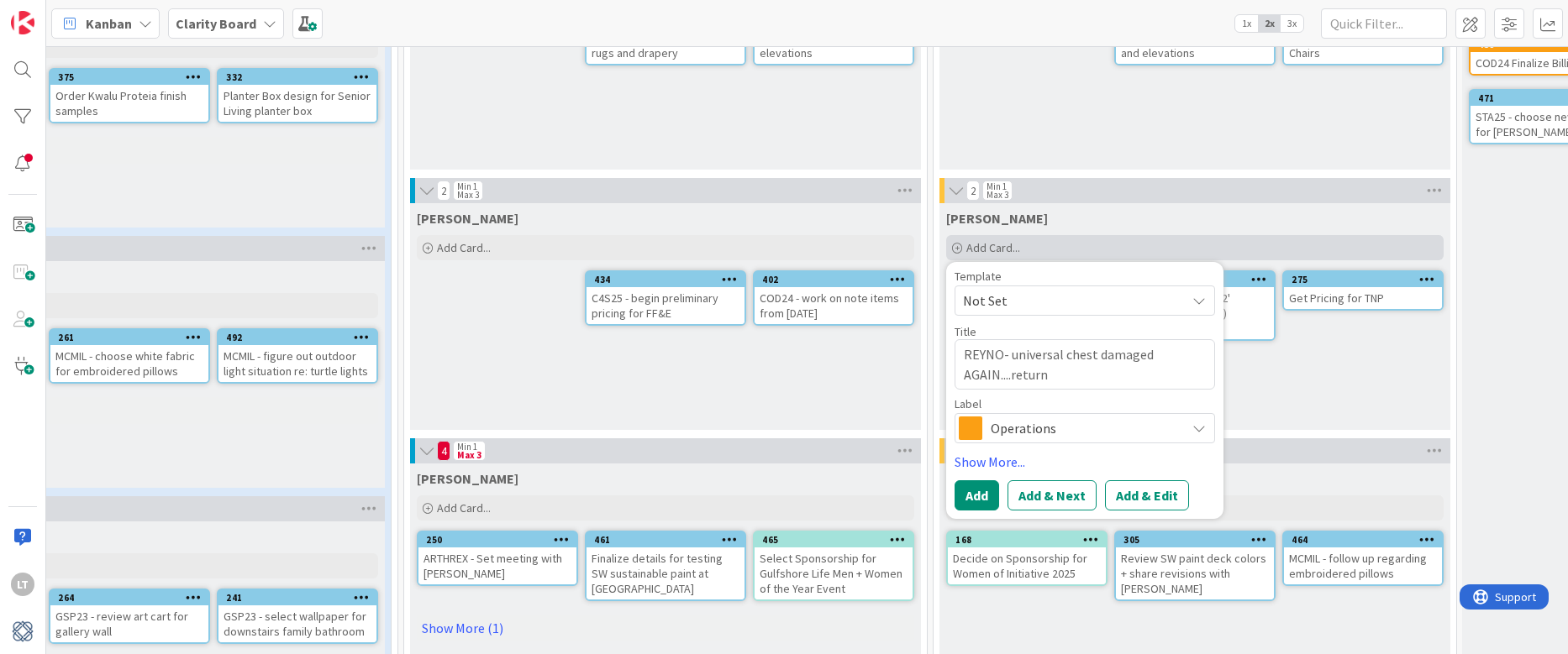
type textarea "x"
type textarea "REYNO- universal chest damaged AGAIN....return"
type textarea "x"
type textarea "REYNO- universal chest damaged AGAIN....return o"
type textarea "x"
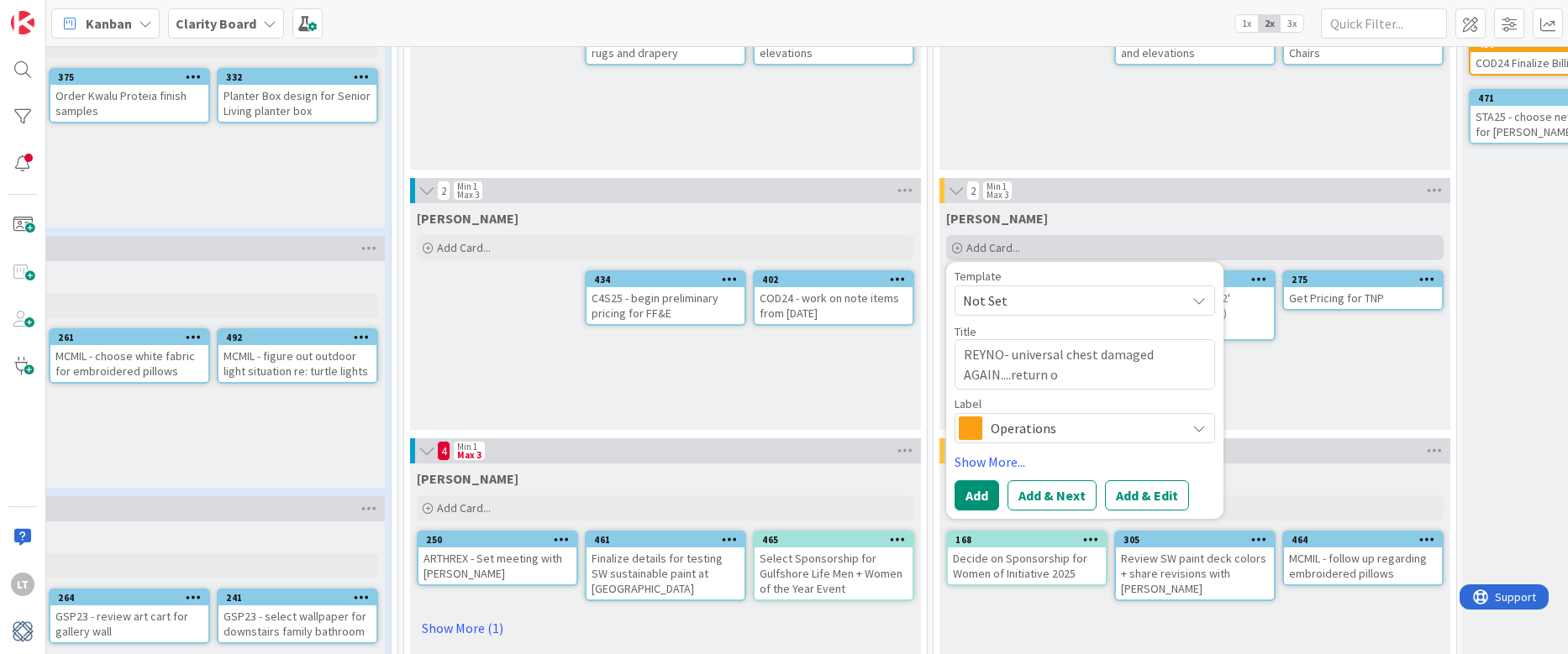
type textarea "REYNO- universal chest damaged AGAIN....return or"
type textarea "x"
type textarea "REYNO- universal chest damaged AGAIN....return or"
type textarea "x"
type textarea "REYNO- universal chest damaged AGAIN....return or r"
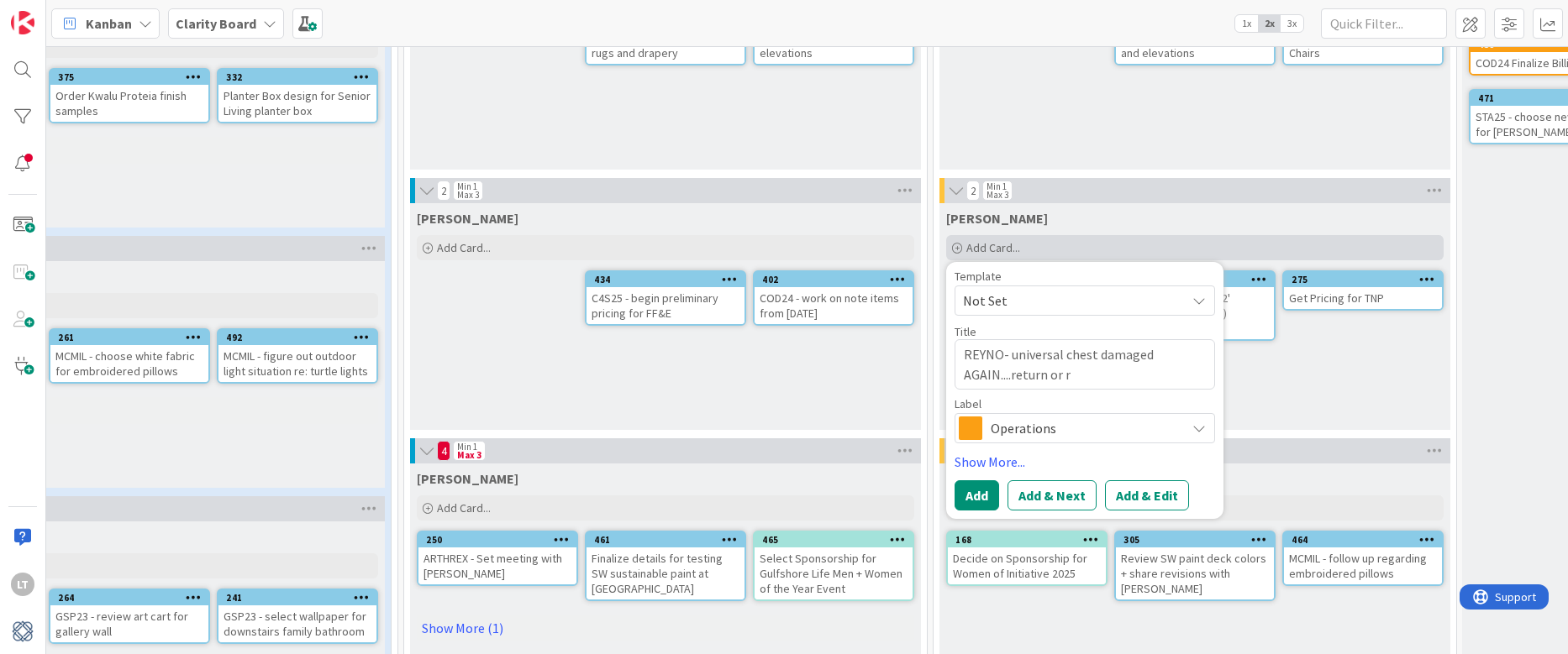
type textarea "x"
type textarea "REYNO- universal chest damaged AGAIN....return or re"
type textarea "x"
type textarea "REYNO- universal chest damaged AGAIN....return or rep"
type textarea "x"
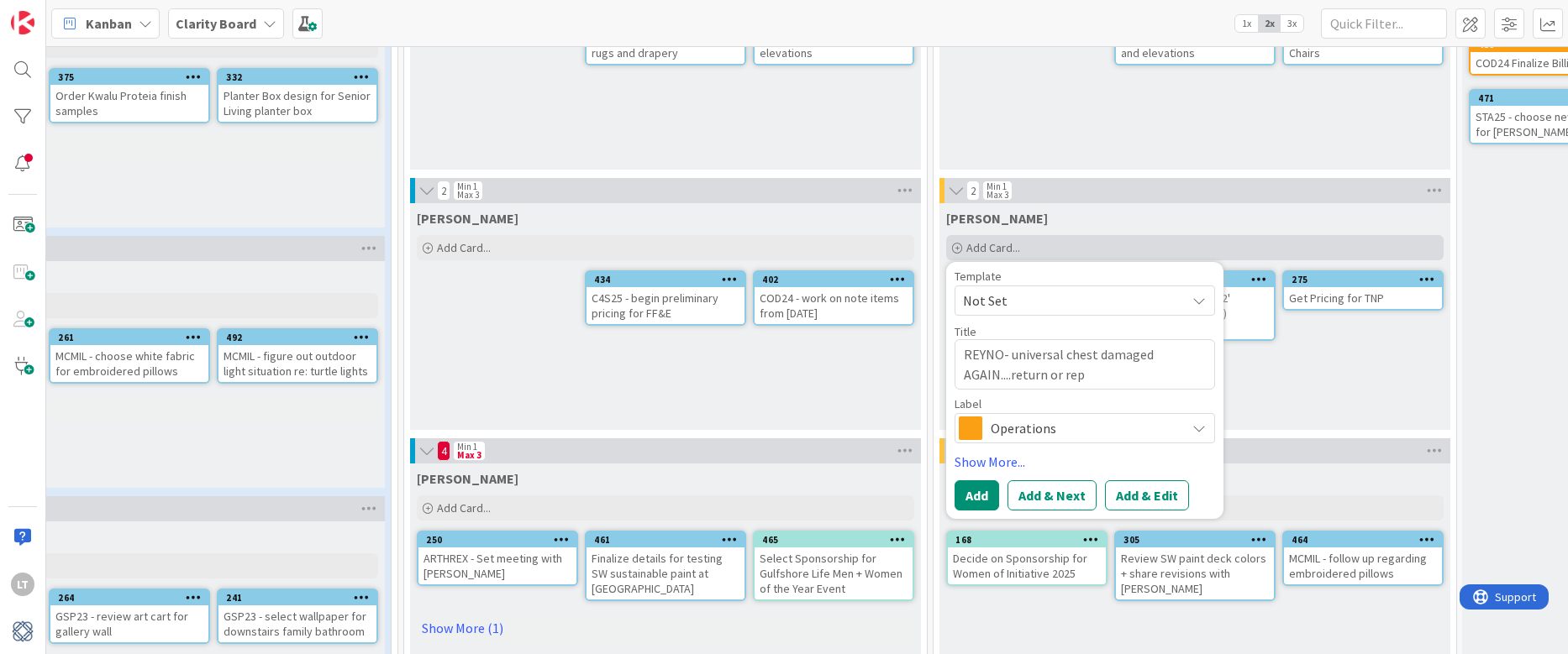
type textarea "REYNO- universal chest damaged AGAIN....return or repa"
type textarea "x"
type textarea "REYNO- universal chest damaged AGAIN....return or repai"
type textarea "x"
type textarea "REYNO- universal chest damaged AGAIN....return or repair"
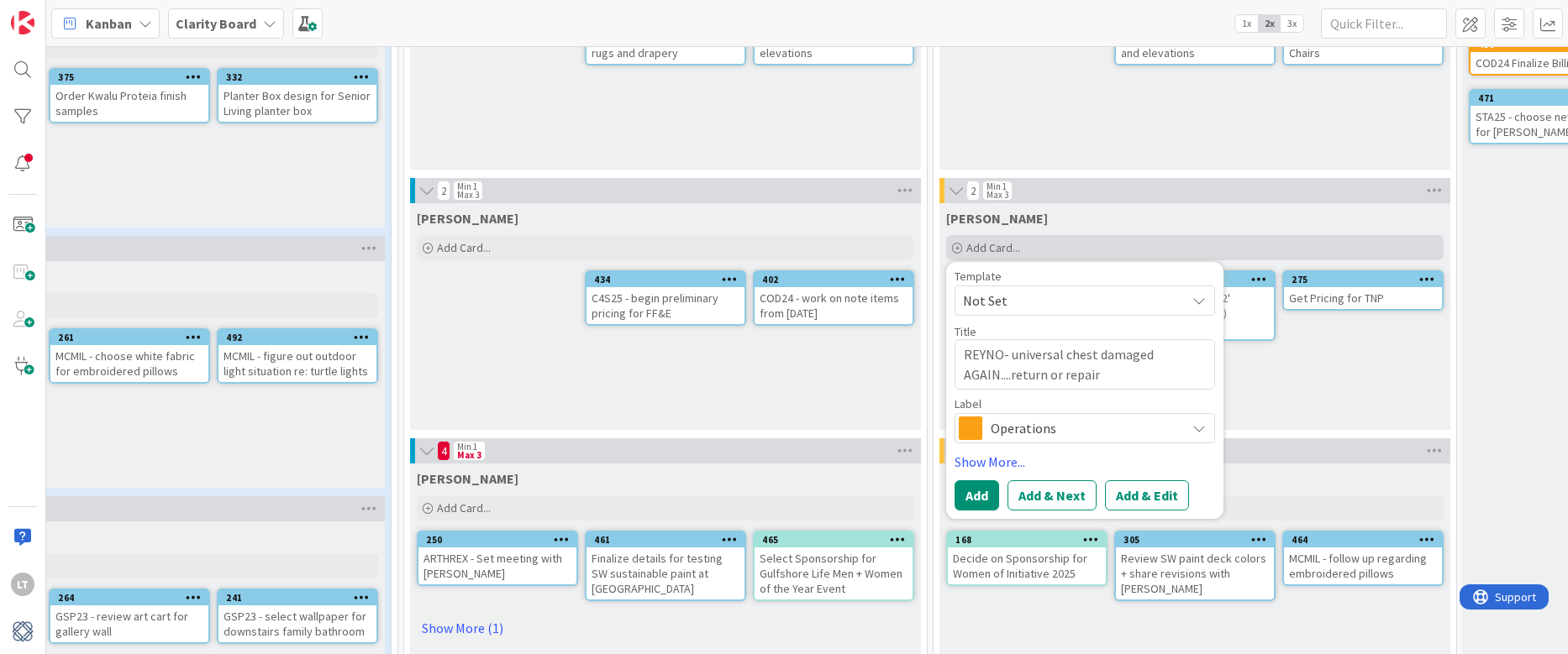
type textarea "x"
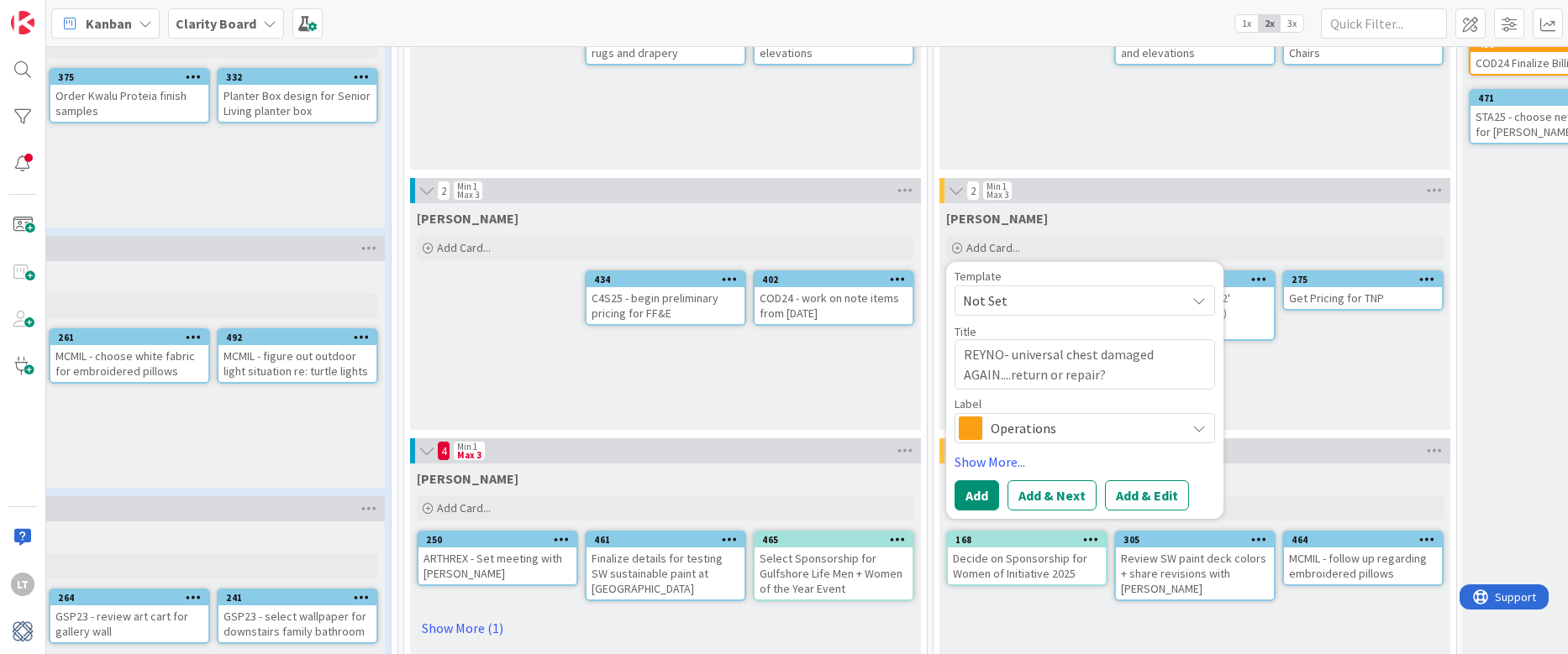
type textarea "REYNO- universal chest damaged AGAIN....return or repair?"
click at [1027, 435] on span "Operations" at bounding box center [1084, 428] width 186 height 24
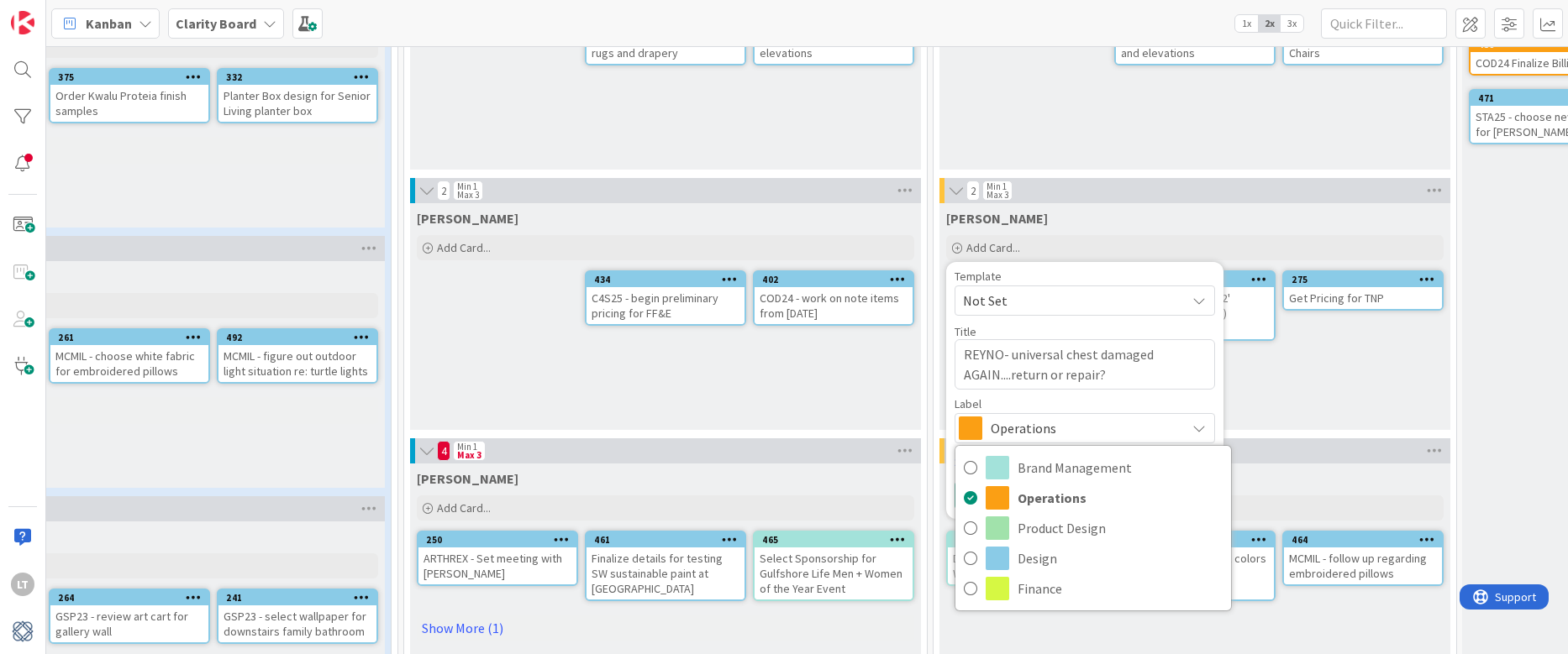
click at [1027, 386] on div "Lisa T. Add Card... Template Not Set Title 57 / 128 REYNO- universal chest dama…" at bounding box center [1196, 317] width 511 height 226
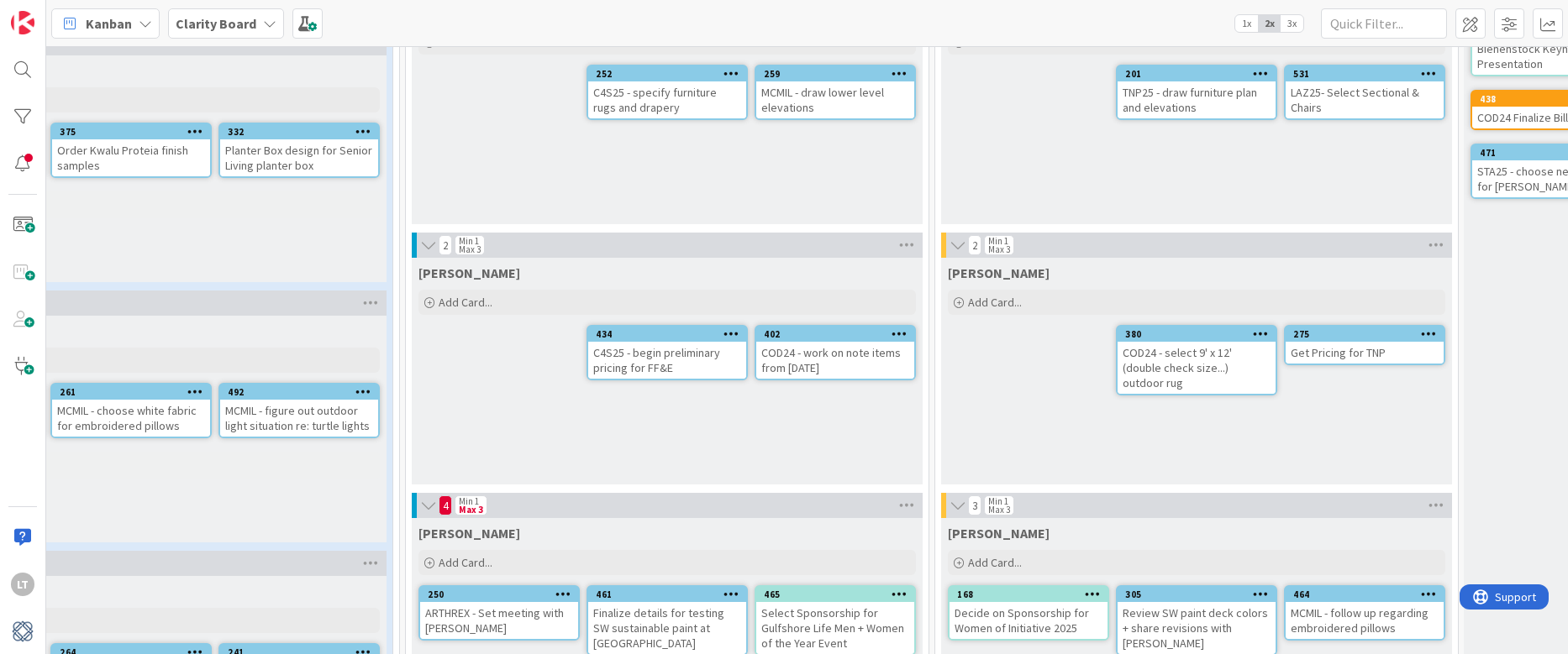
scroll to position [157, 526]
click at [1011, 298] on span "Add Card..." at bounding box center [994, 301] width 54 height 15
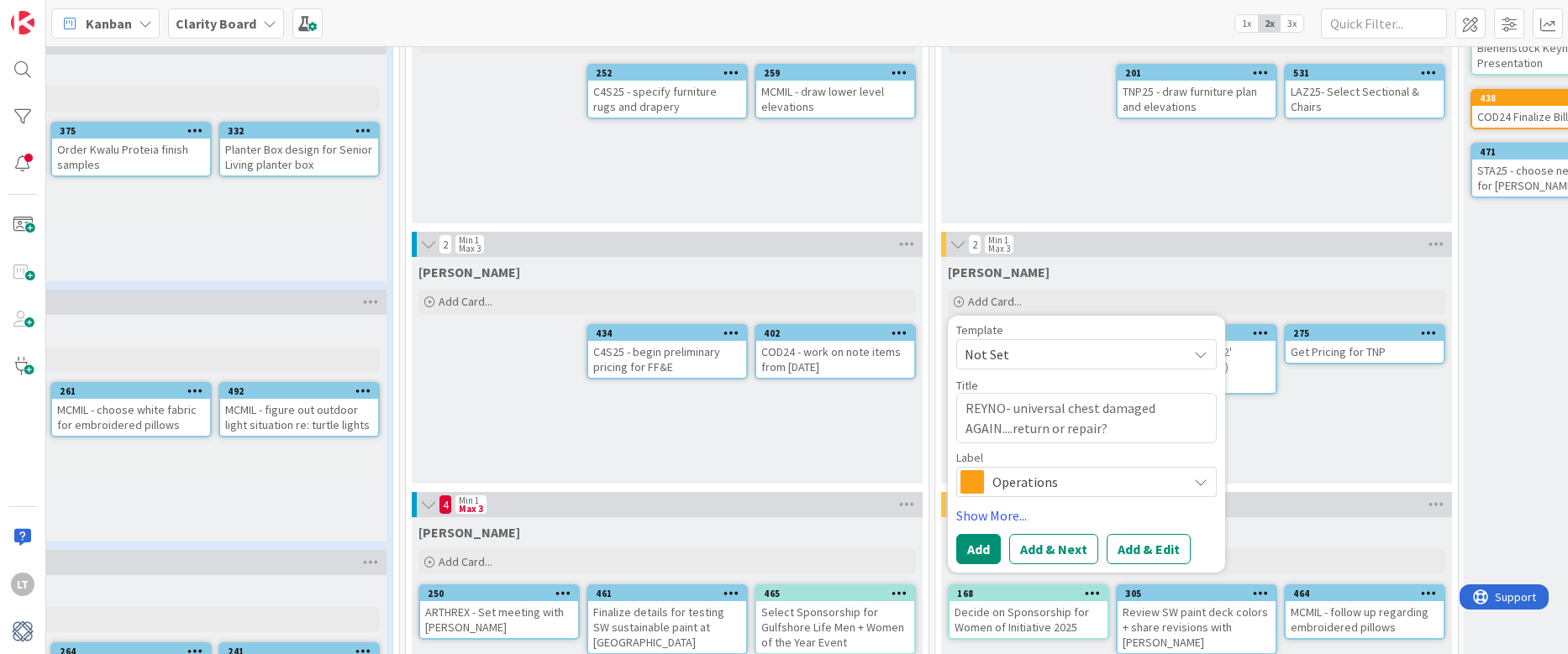
click at [1027, 481] on div "Operations" at bounding box center [1087, 482] width 261 height 30
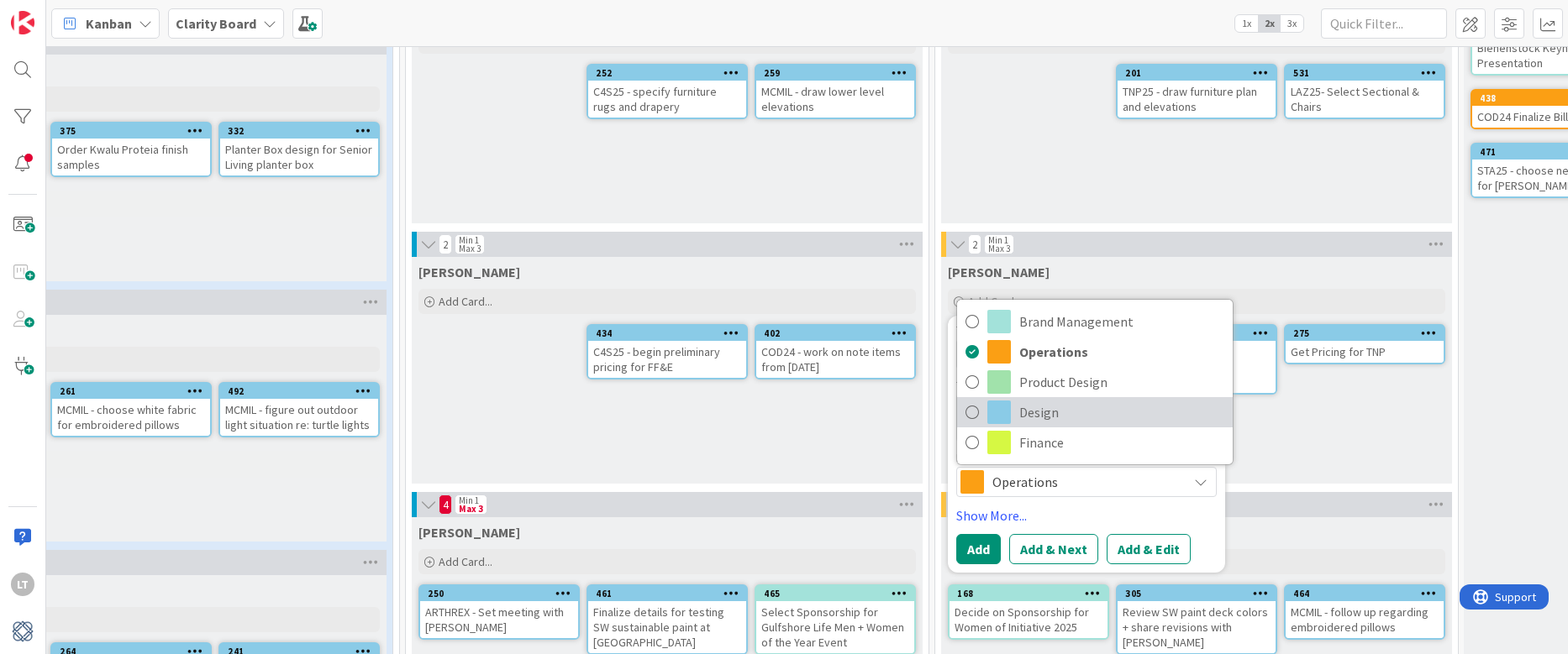
click at [981, 413] on link "Design" at bounding box center [1095, 413] width 276 height 30
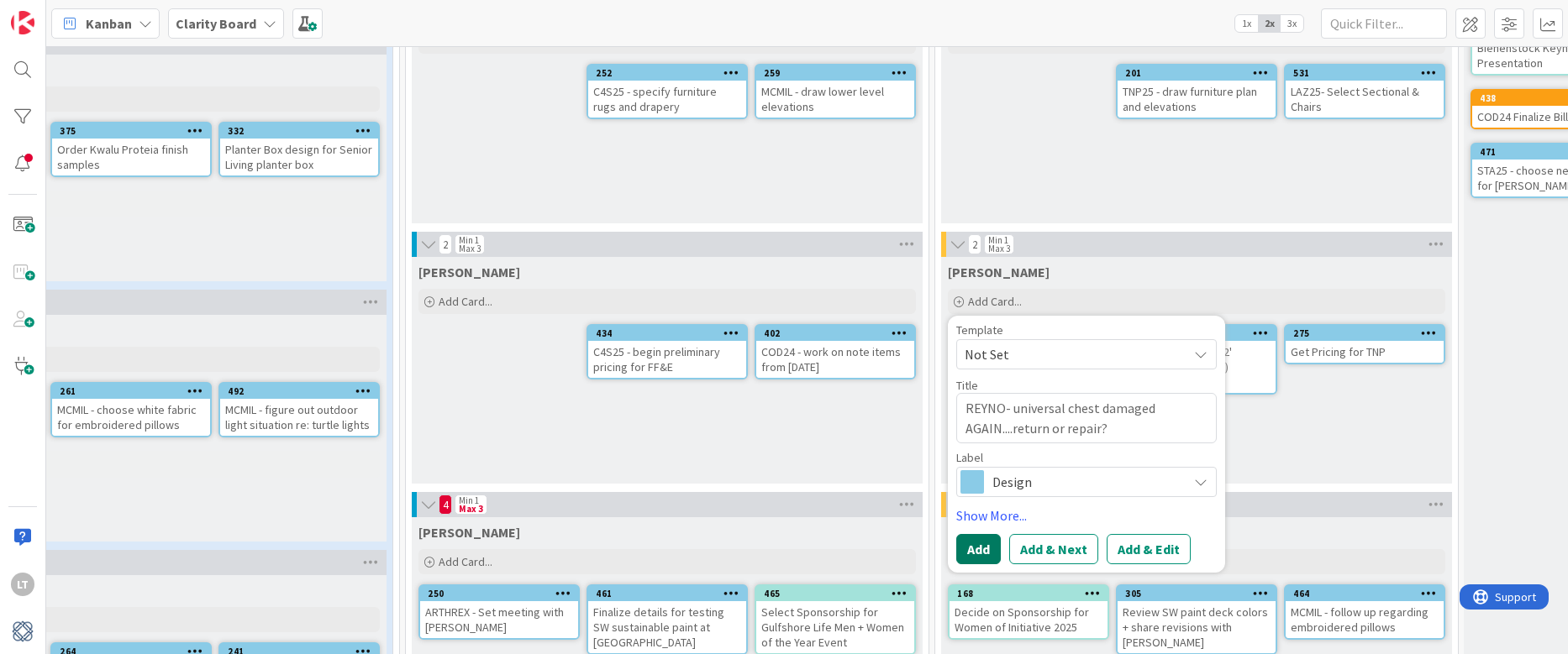
click at [968, 547] on button "Add" at bounding box center [979, 550] width 45 height 30
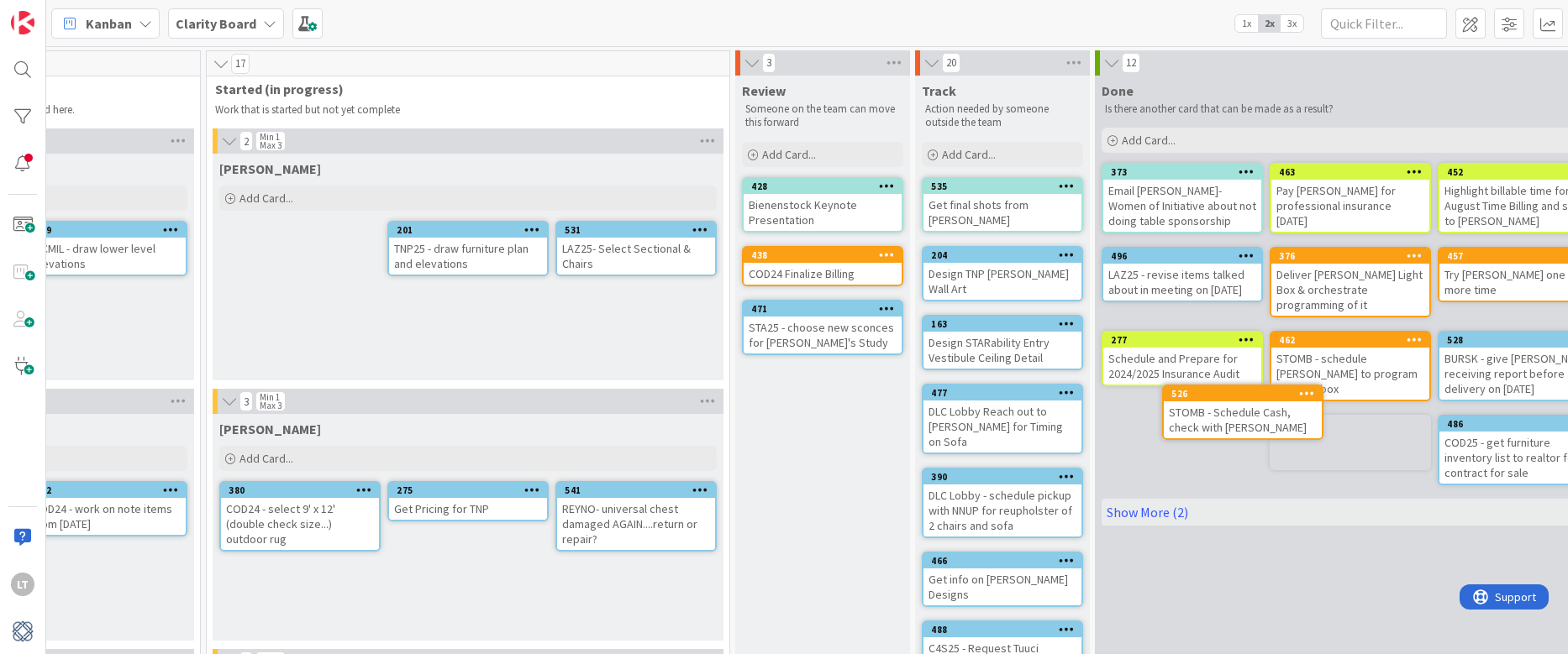
scroll to position [0, 1256]
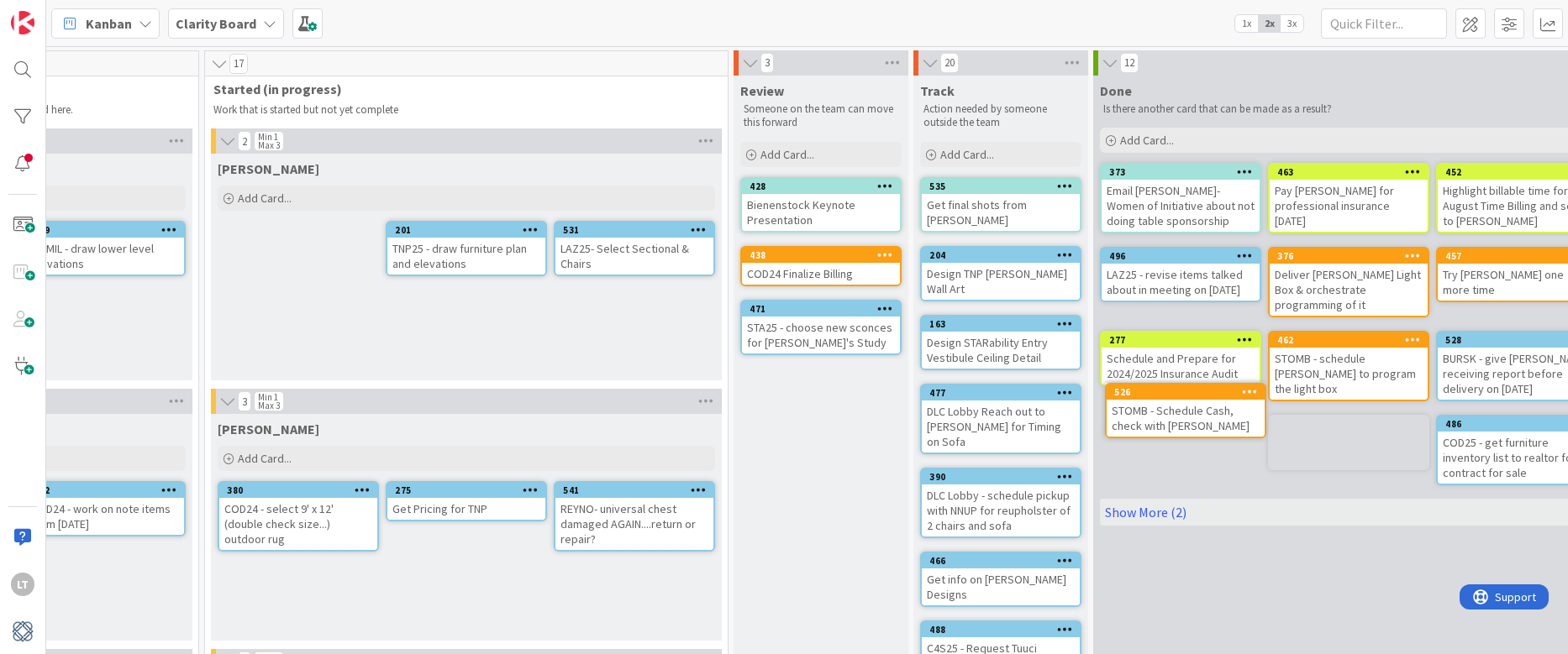
drag, startPoint x: 1008, startPoint y: 249, endPoint x: 1046, endPoint y: 262, distance: 40.2
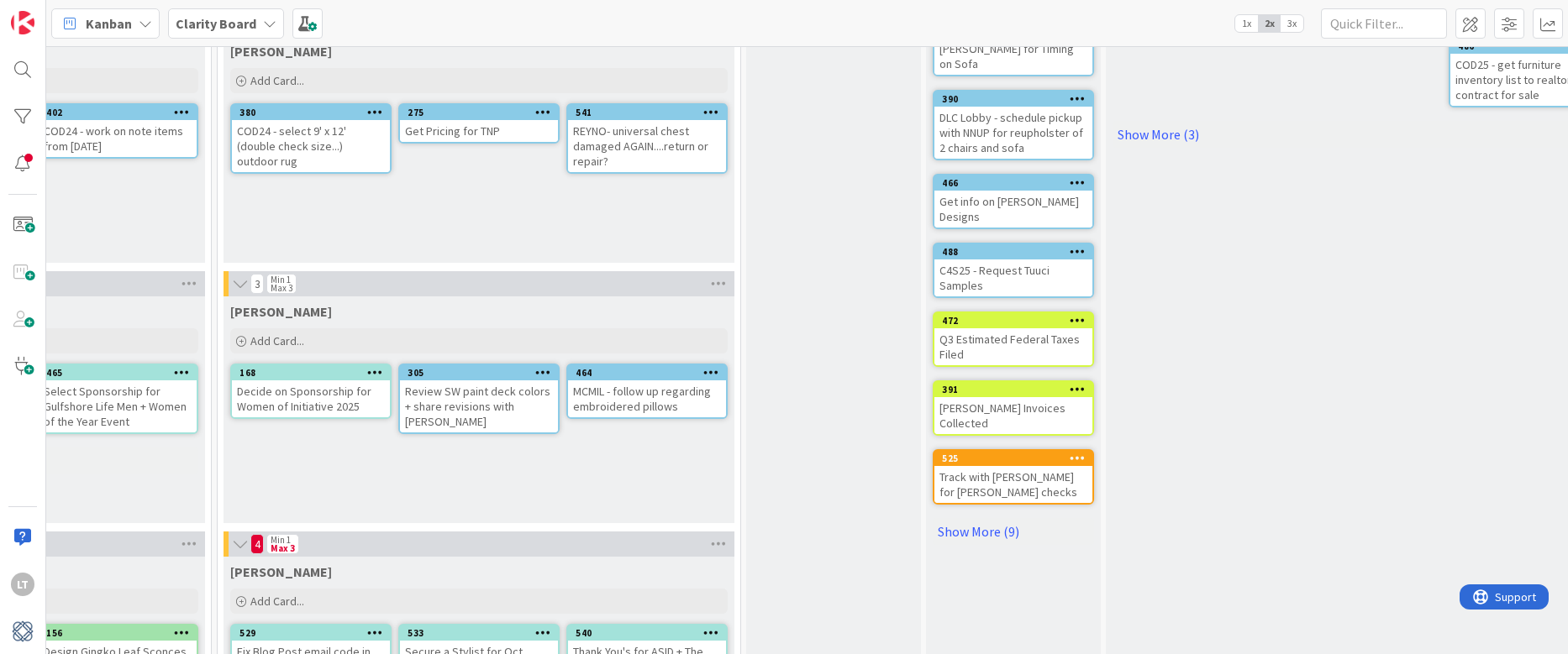
scroll to position [453, 1244]
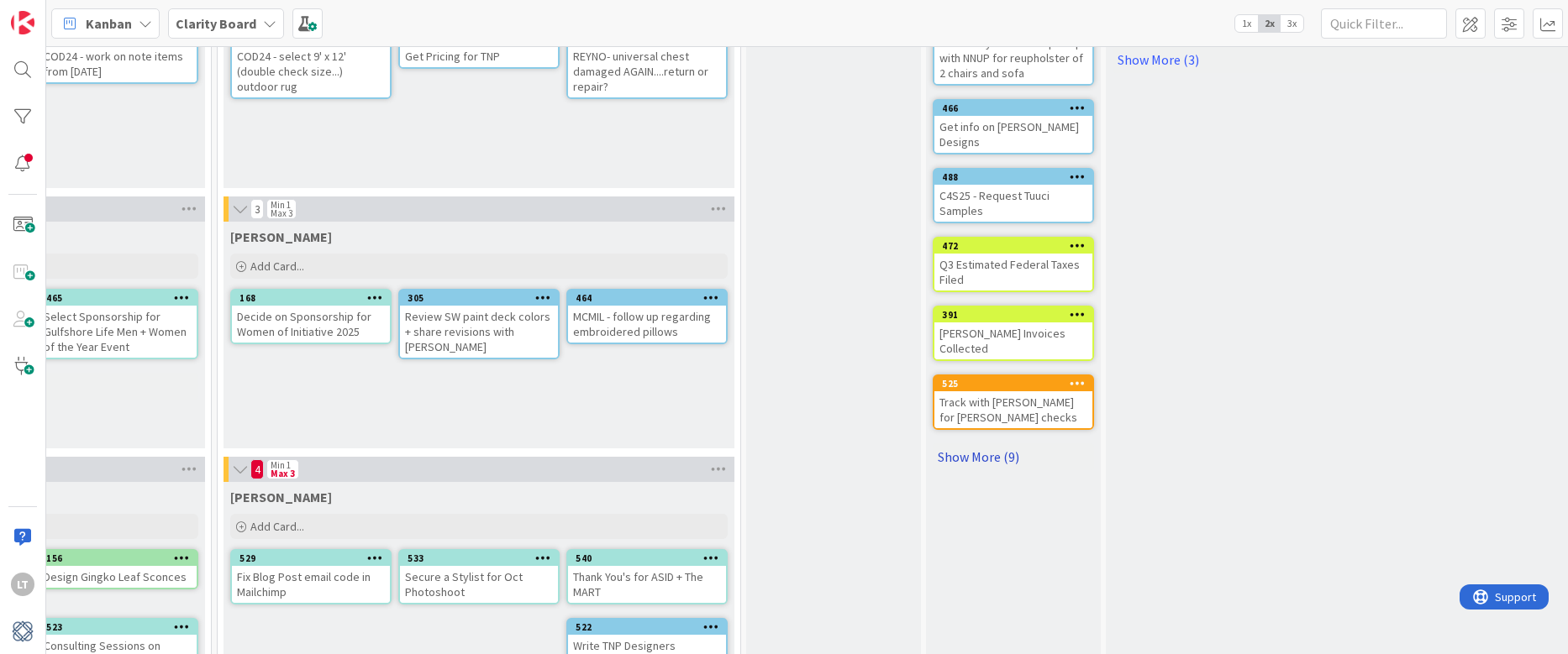
click at [979, 443] on link "Show More (9)" at bounding box center [1014, 456] width 162 height 27
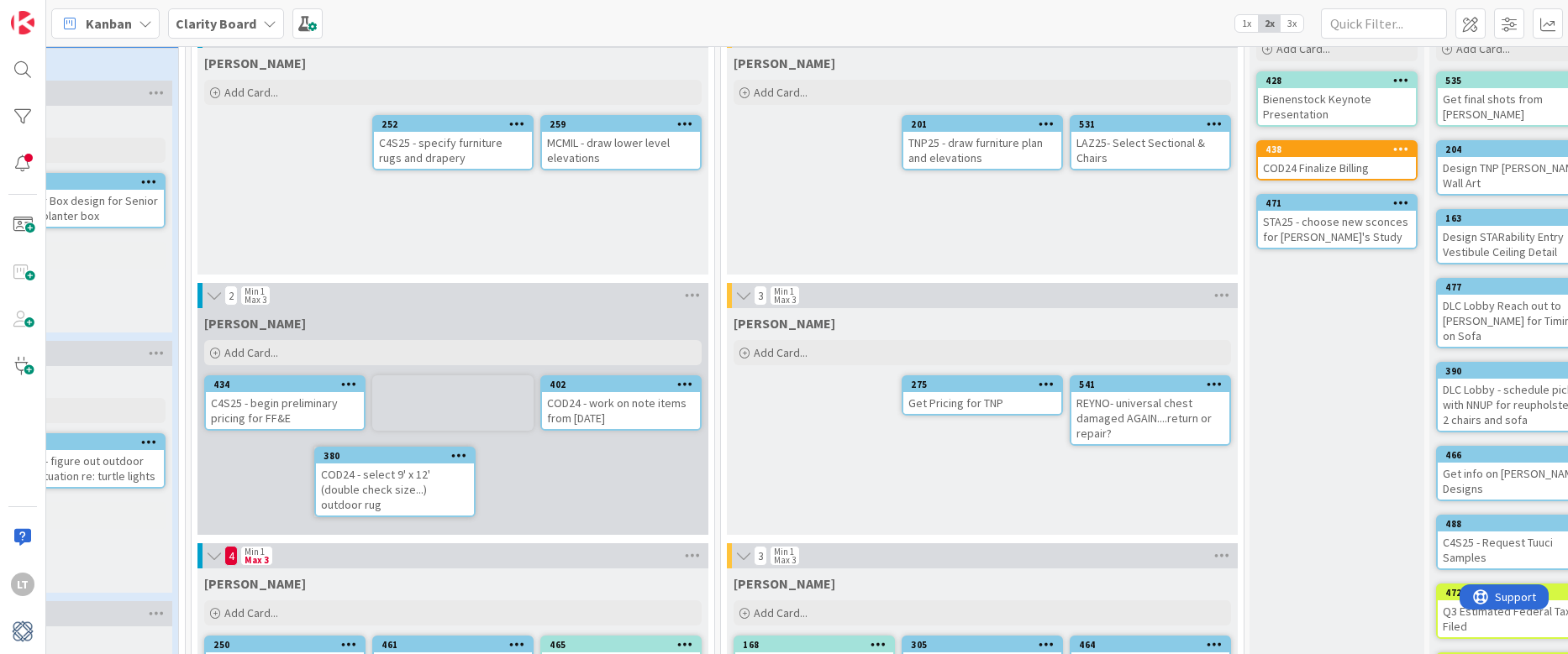
scroll to position [108, 740]
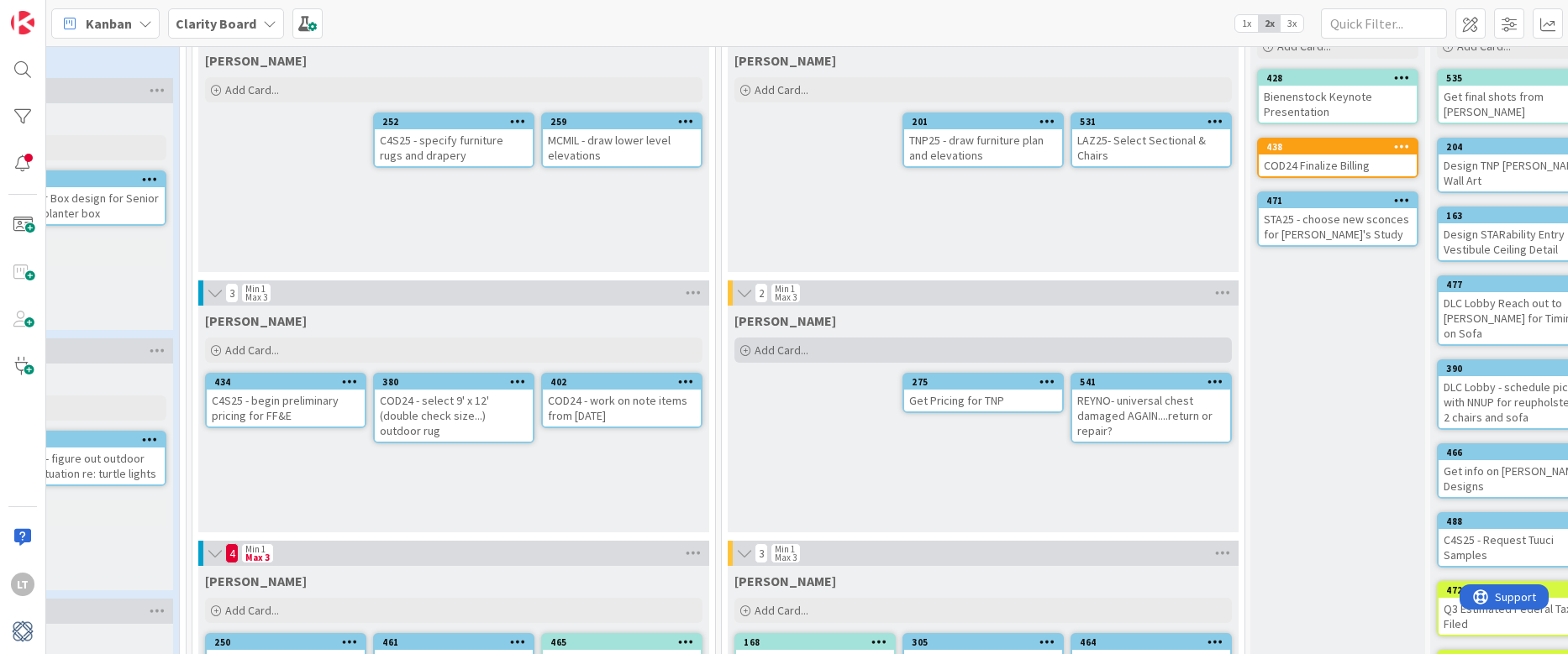
click at [813, 345] on div "Add Card..." at bounding box center [983, 350] width 497 height 25
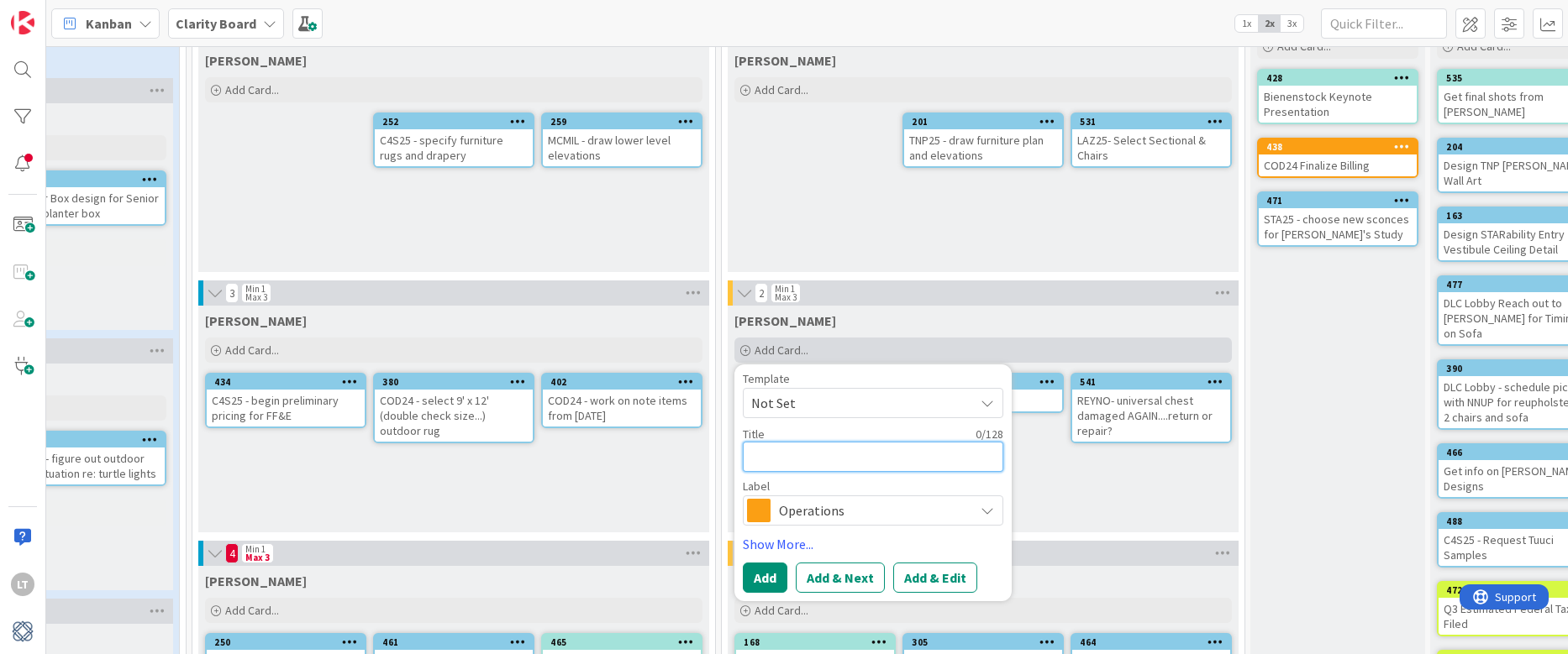
type textarea "x"
type textarea "s"
type textarea "x"
type textarea "st"
type textarea "x"
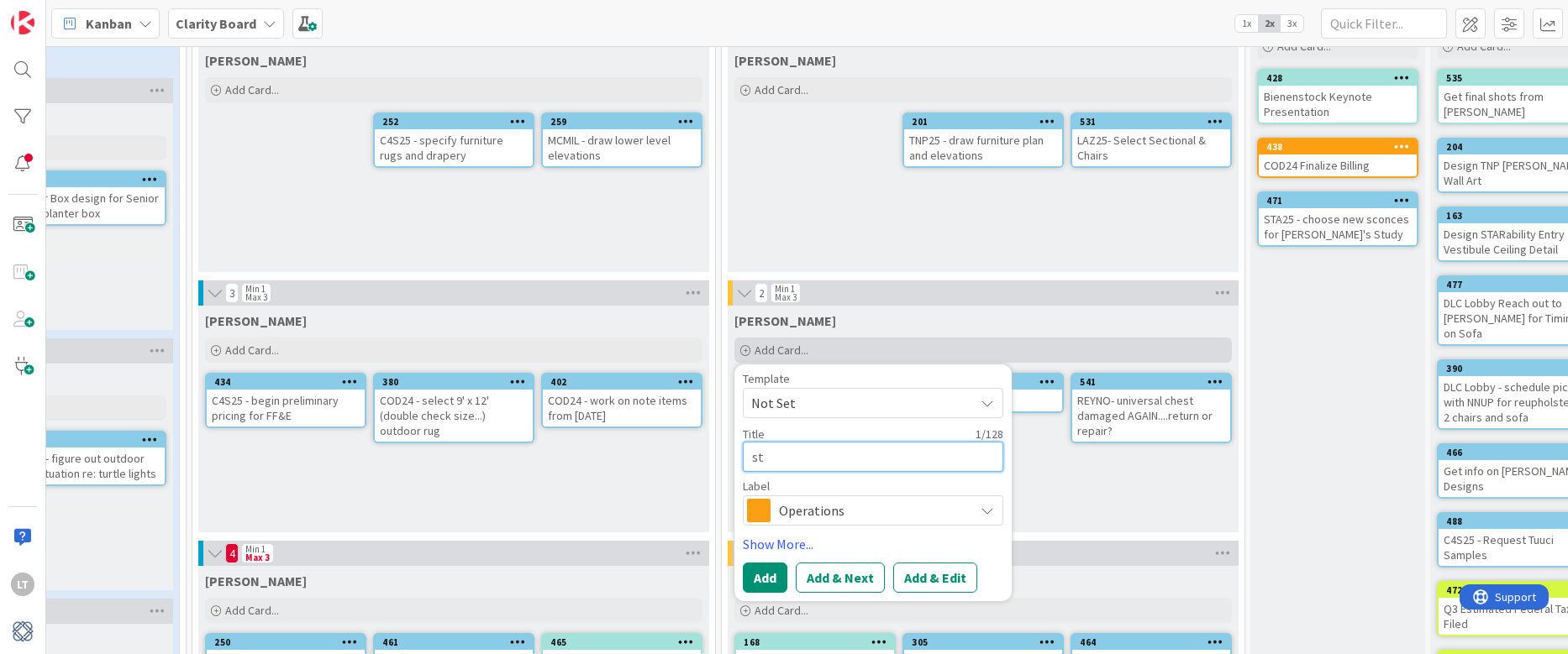
type textarea "sta"
type textarea "x"
type textarea "st"
type textarea "x"
type textarea "s"
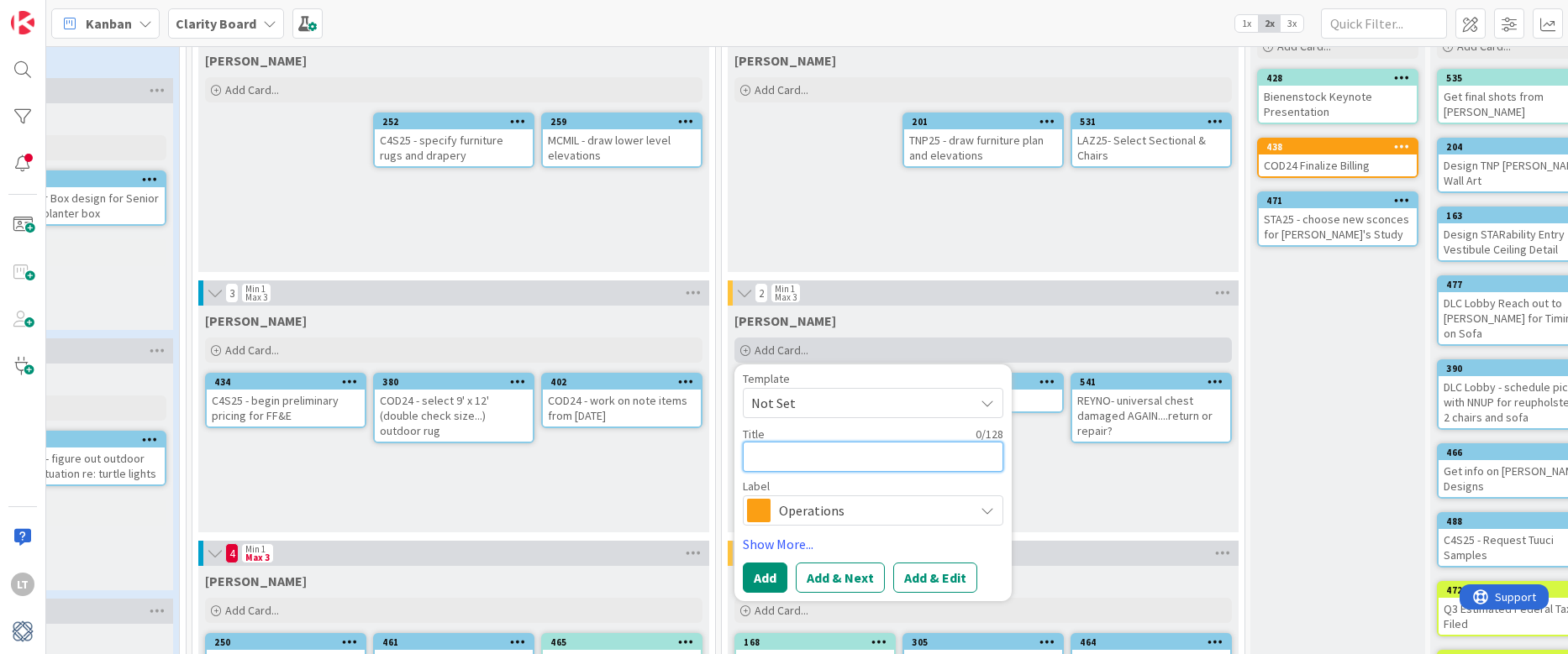
type textarea "x"
type textarea "A"
type textarea "x"
type textarea "AT"
type textarea "x"
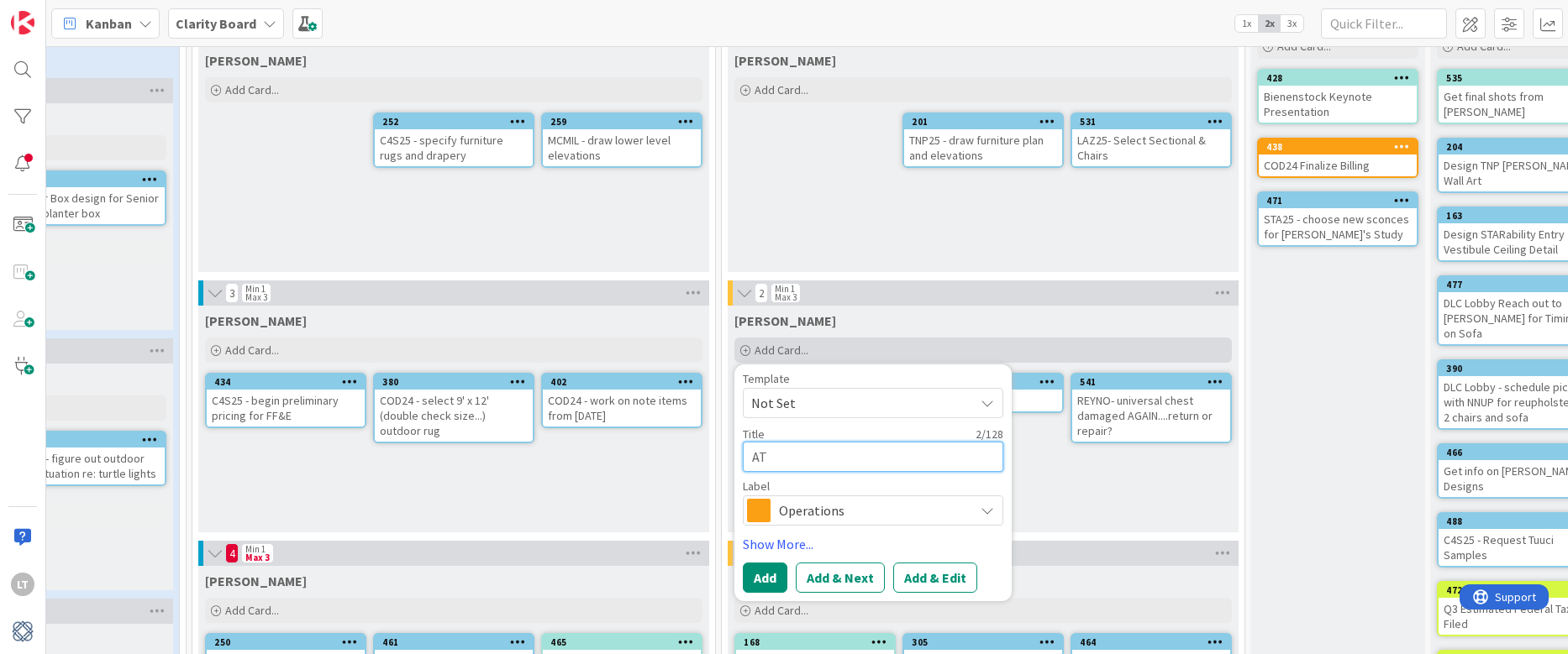
type textarea "A"
type textarea "x"
type textarea "S"
type textarea "x"
type textarea "ST"
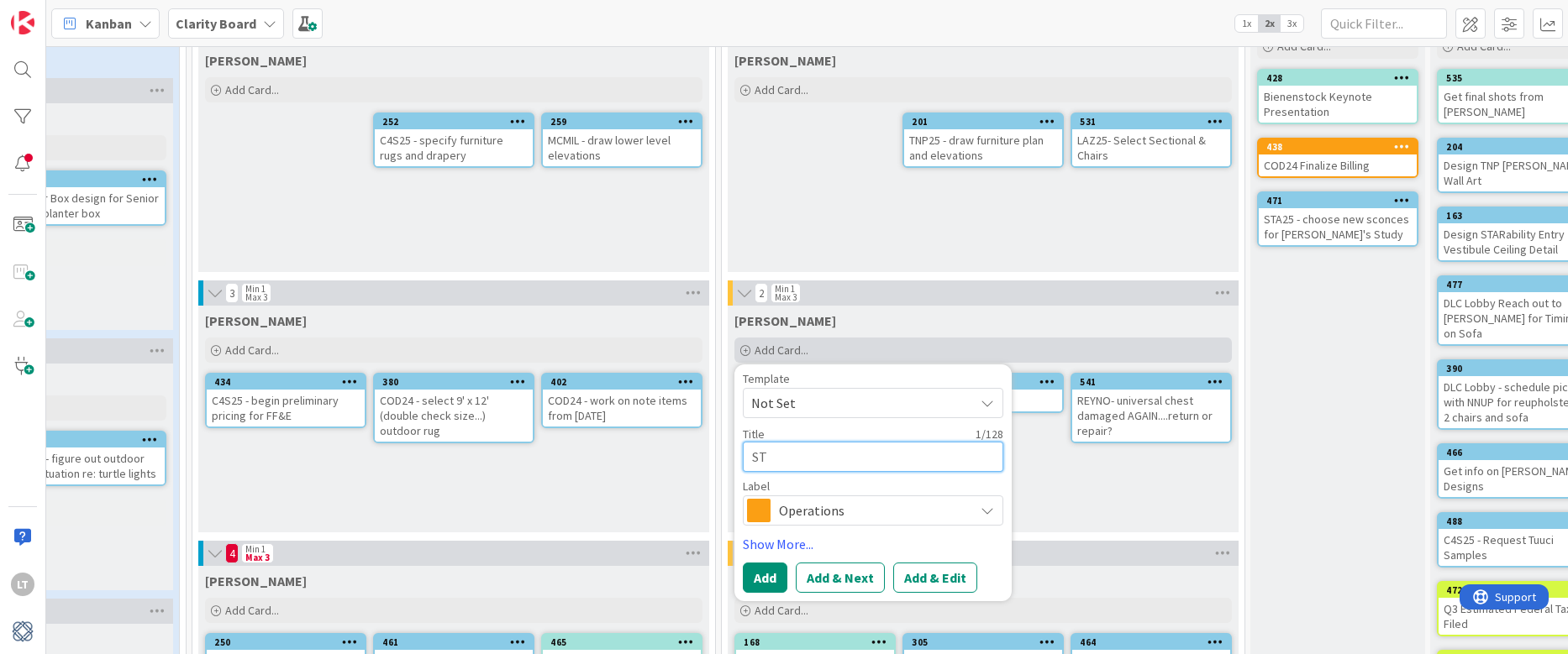
type textarea "x"
type textarea "STA"
type textarea "x"
type textarea "STA2"
type textarea "x"
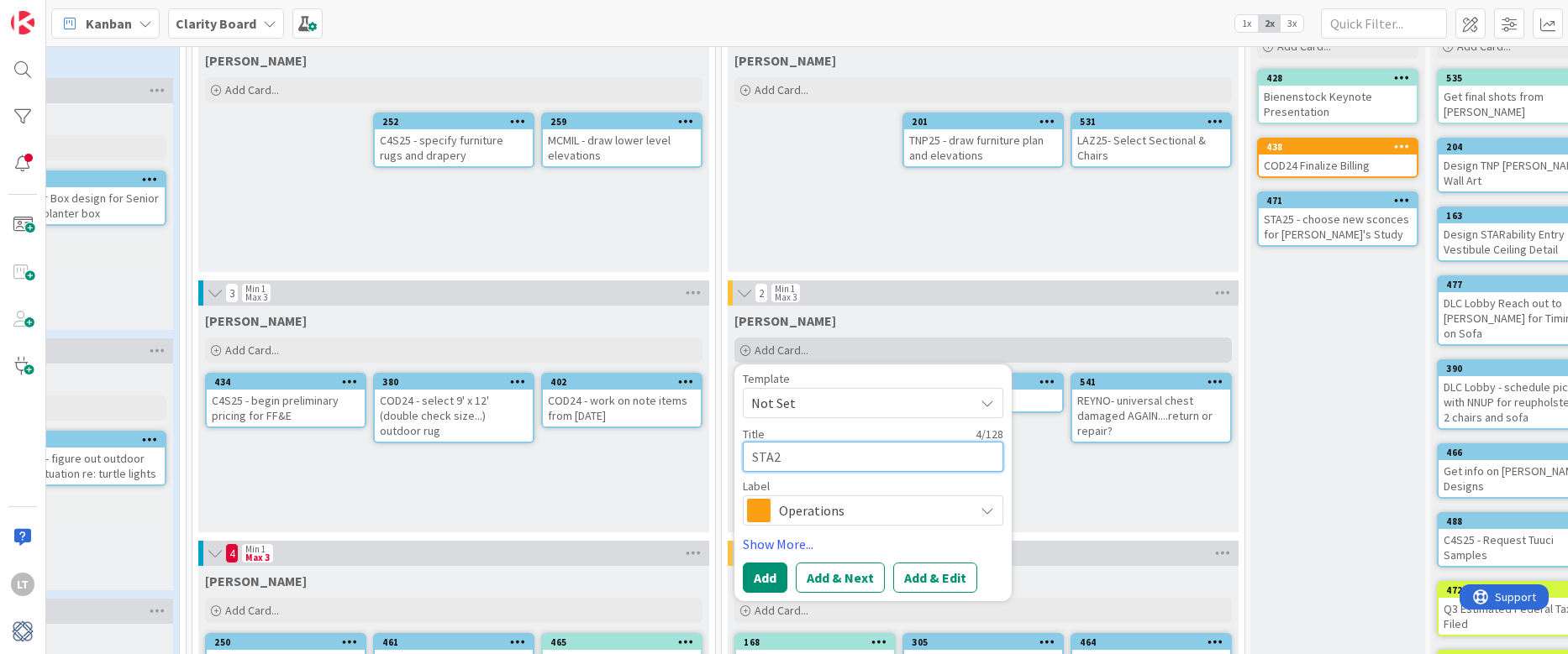
type textarea "STA25"
type textarea "x"
type textarea "STA25"
type textarea "x"
type textarea "STA25 -"
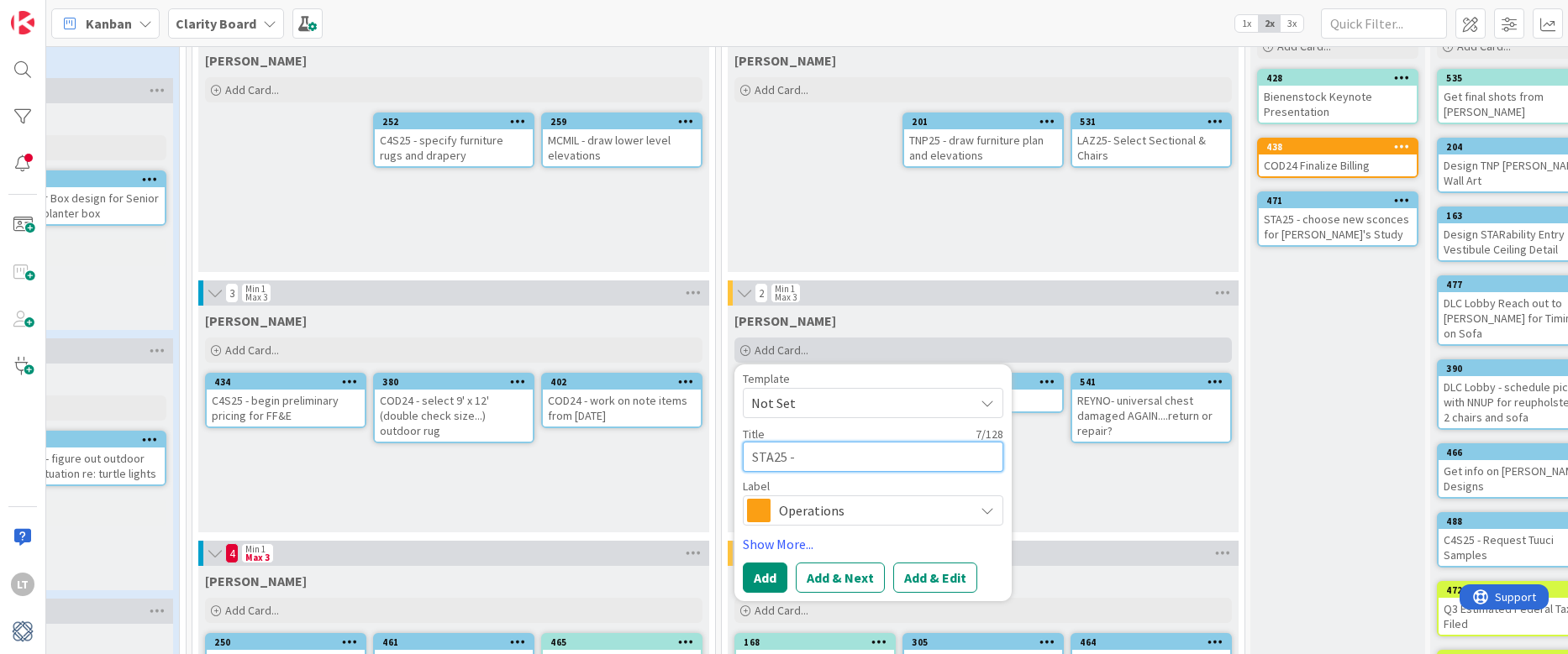
type textarea "x"
type textarea "STA25 -"
type textarea "x"
type textarea "STA25 - g"
type textarea "x"
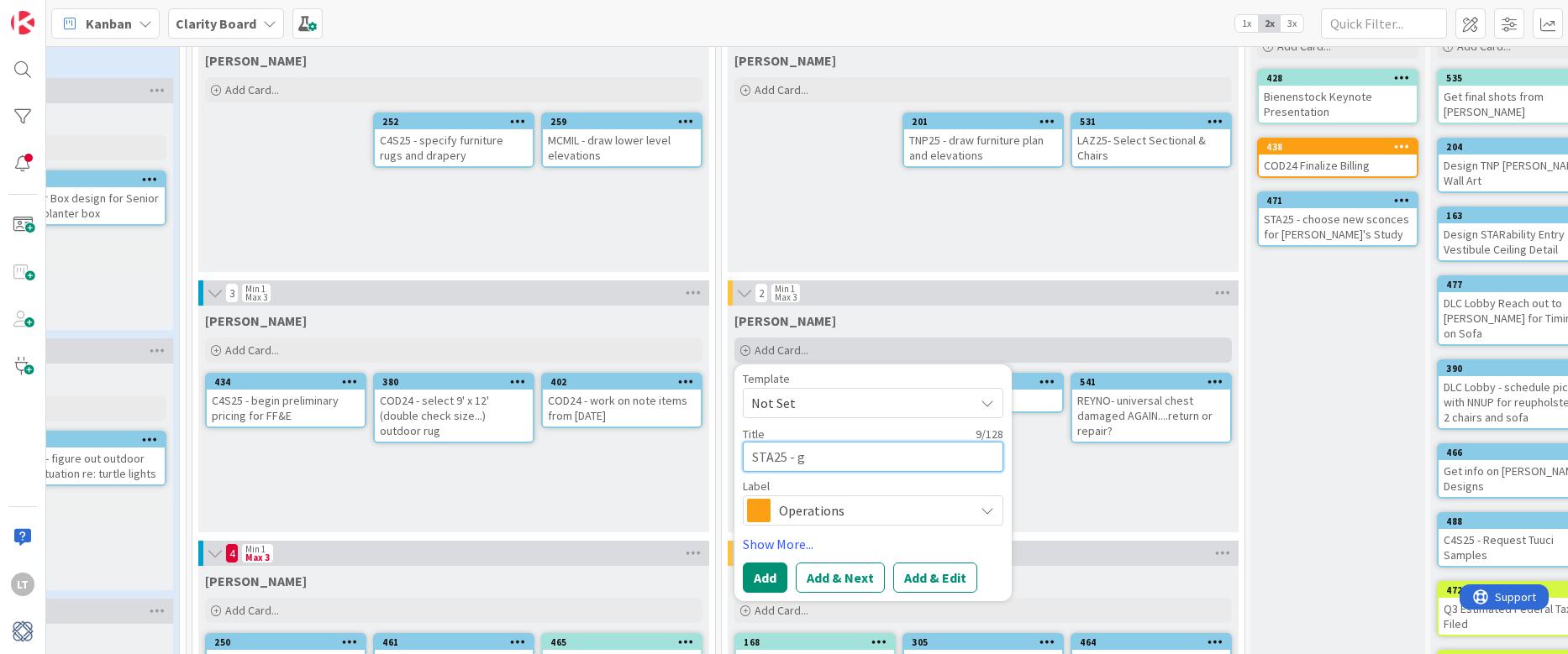
type textarea "STA25 - ge"
type textarea "x"
type textarea "STA25 - get"
type textarea "x"
type textarea "STA25 - get"
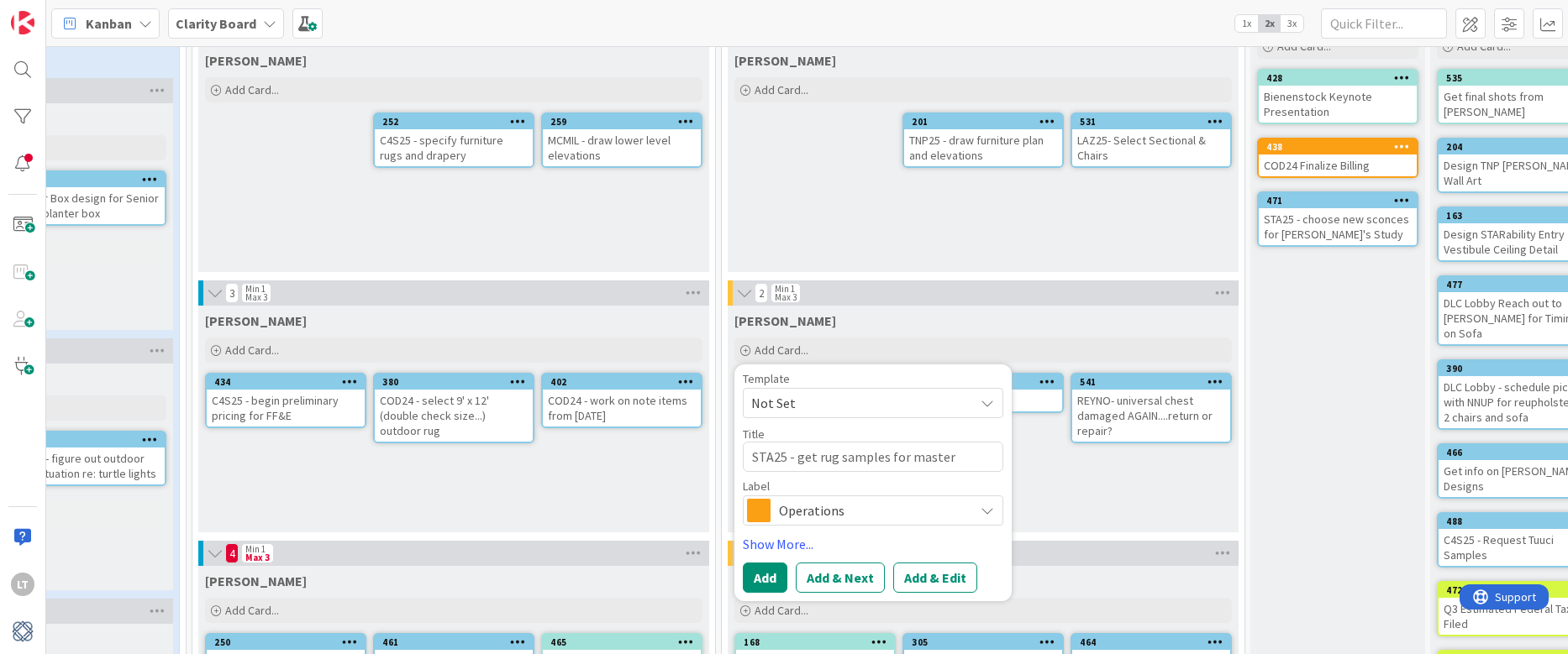
click at [982, 510] on icon at bounding box center [987, 510] width 13 height 13
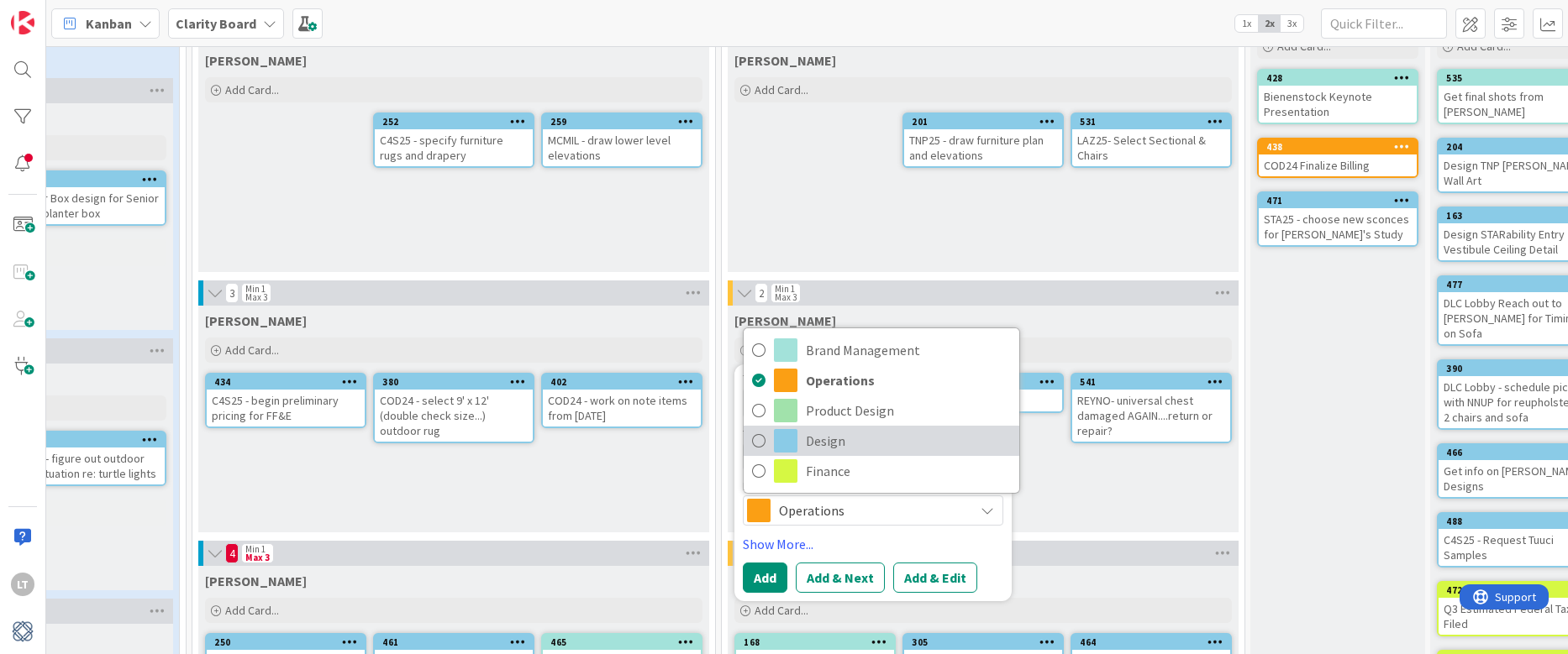
click at [765, 442] on icon at bounding box center [758, 441] width 13 height 25
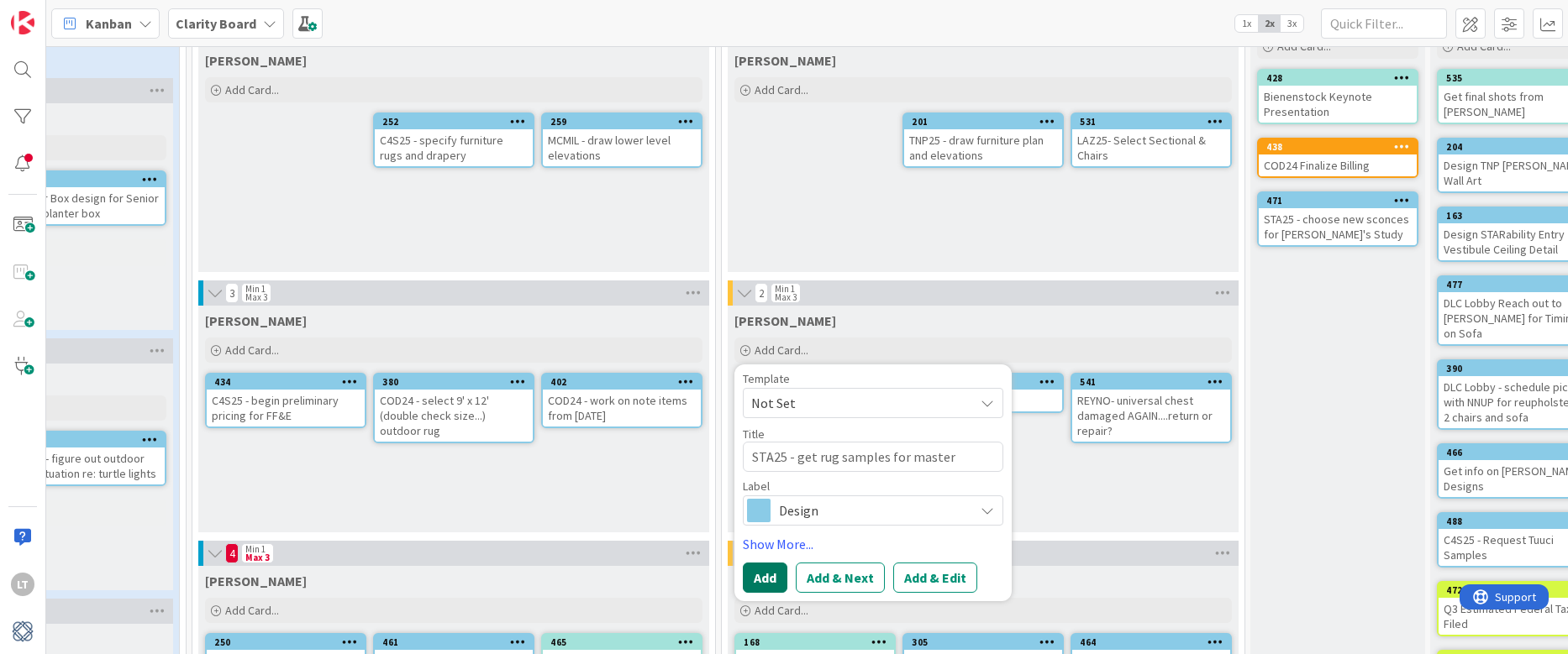
click at [775, 573] on button "Add" at bounding box center [765, 578] width 45 height 30
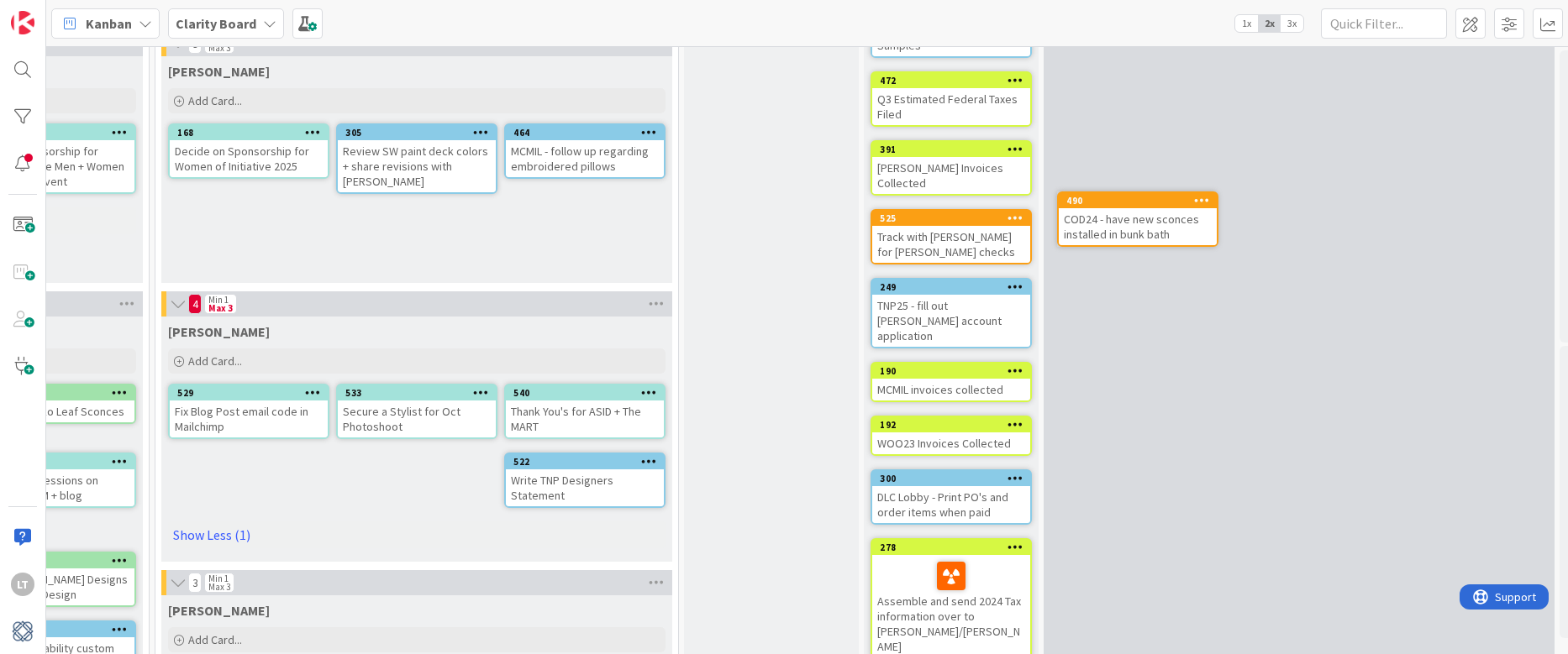
scroll to position [564, 1306]
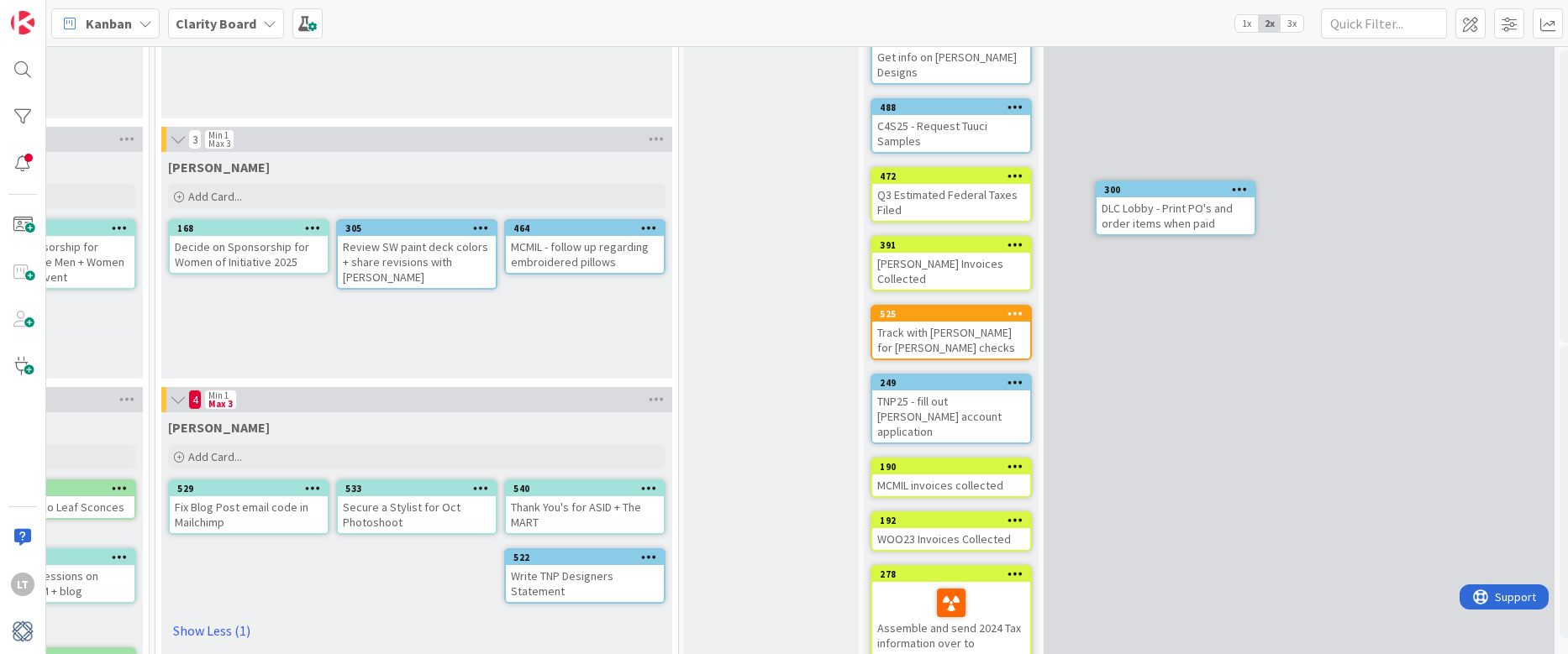
drag, startPoint x: 921, startPoint y: 476, endPoint x: 963, endPoint y: 469, distance: 42.6
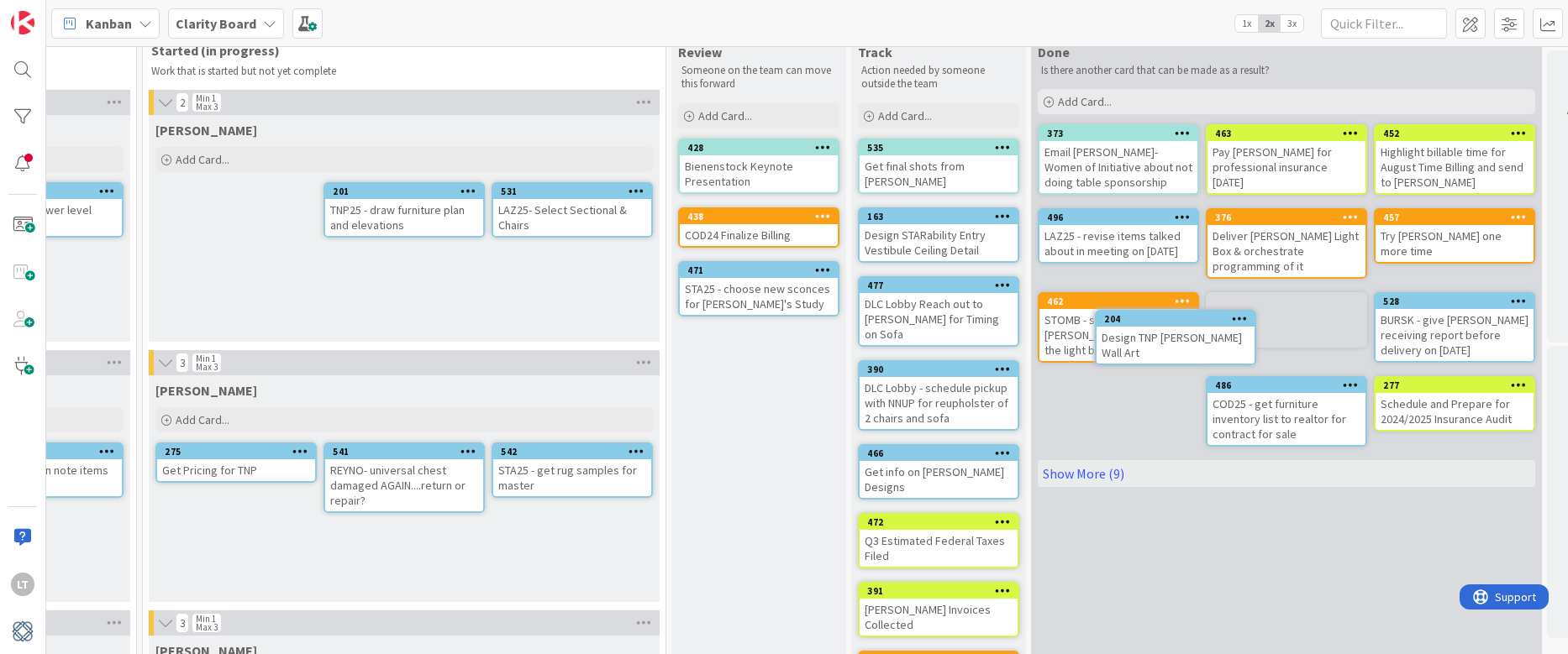
scroll to position [39, 1319]
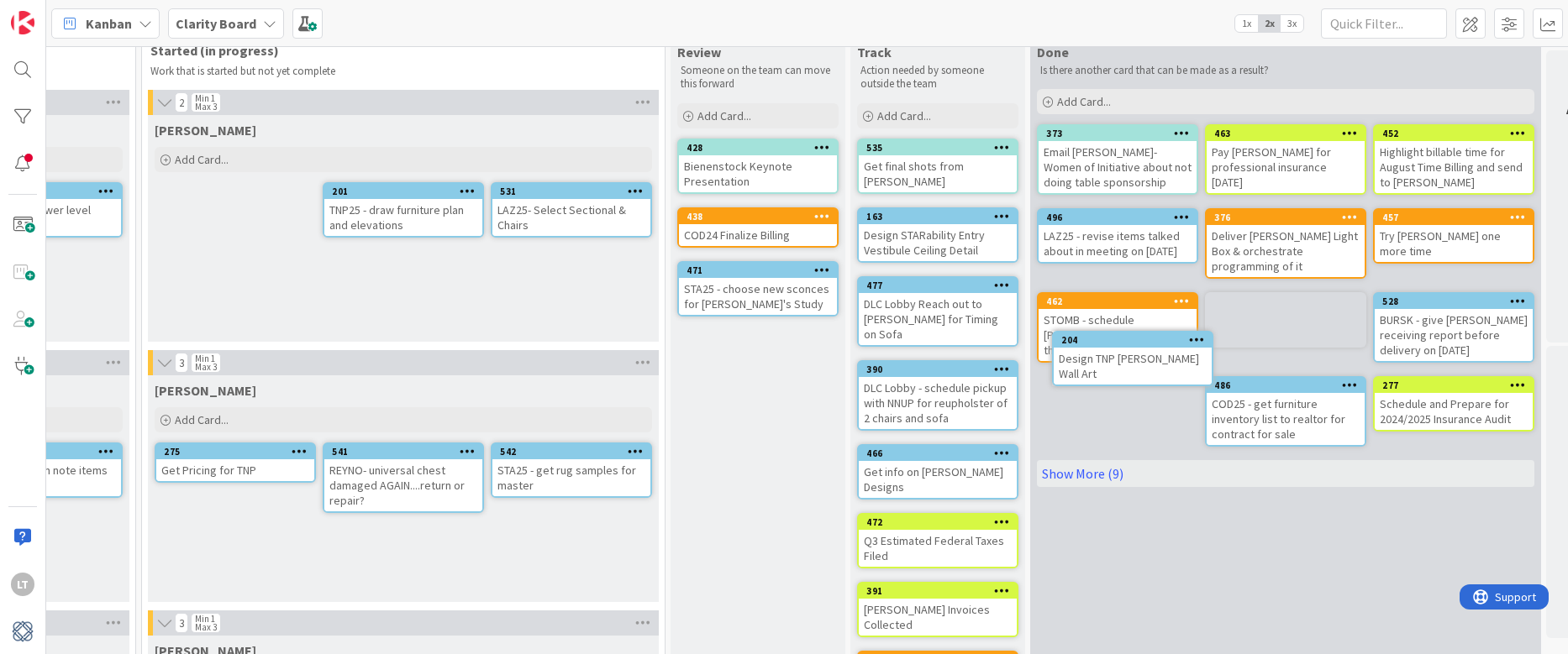
drag, startPoint x: 946, startPoint y: 127, endPoint x: 994, endPoint y: 149, distance: 52.8
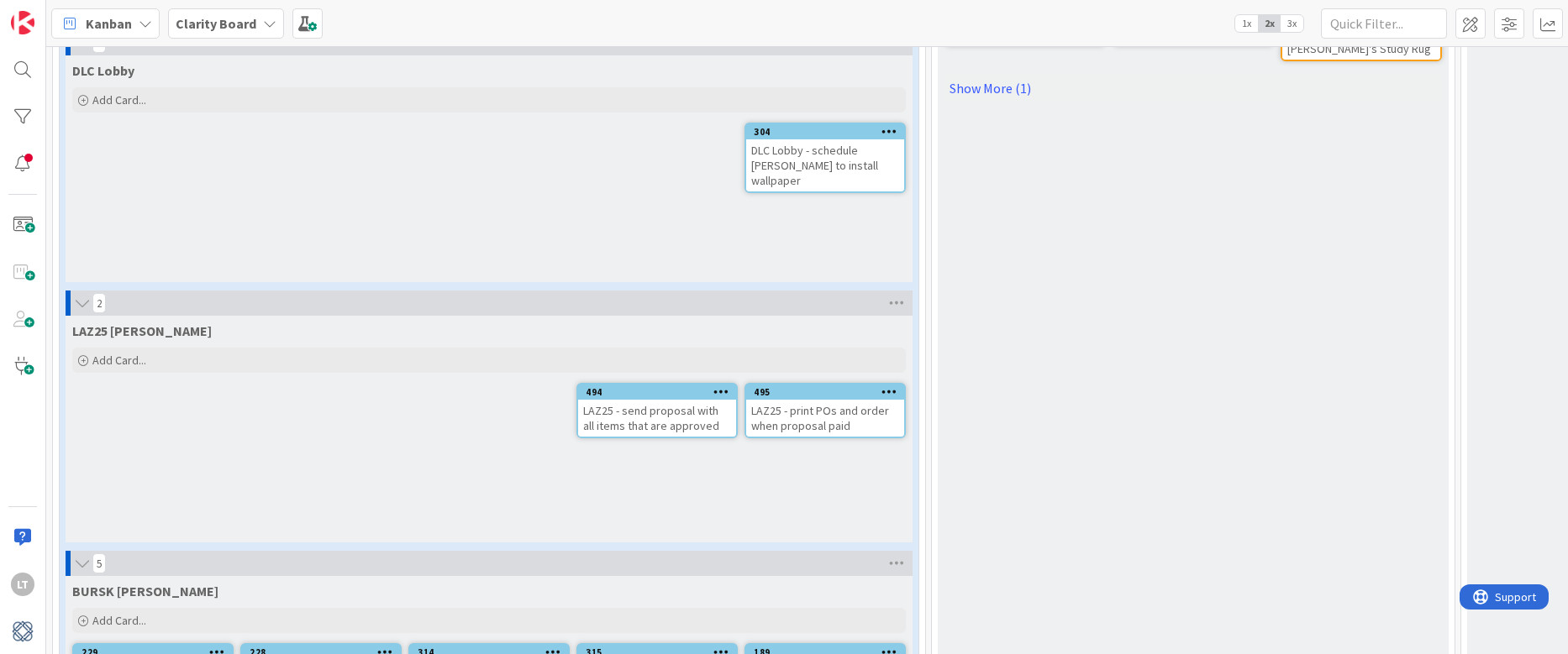
scroll to position [1720, 0]
